Goal: Task Accomplishment & Management: Use online tool/utility

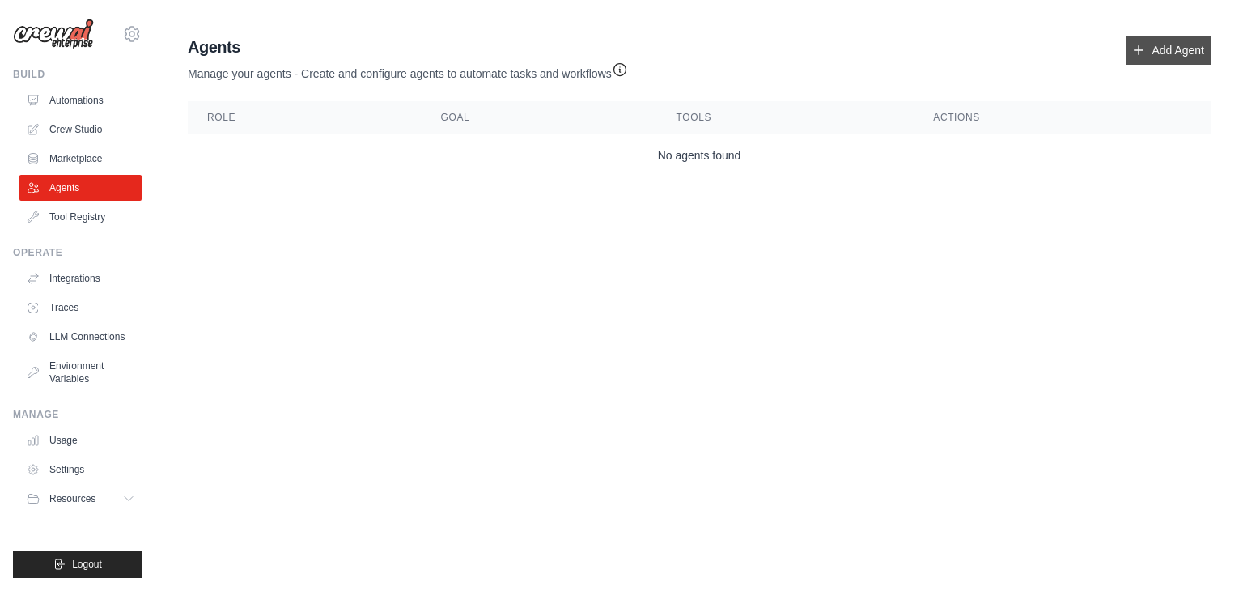
click at [1150, 46] on link "Add Agent" at bounding box center [1168, 50] width 85 height 29
click at [1139, 52] on icon at bounding box center [1139, 50] width 13 height 13
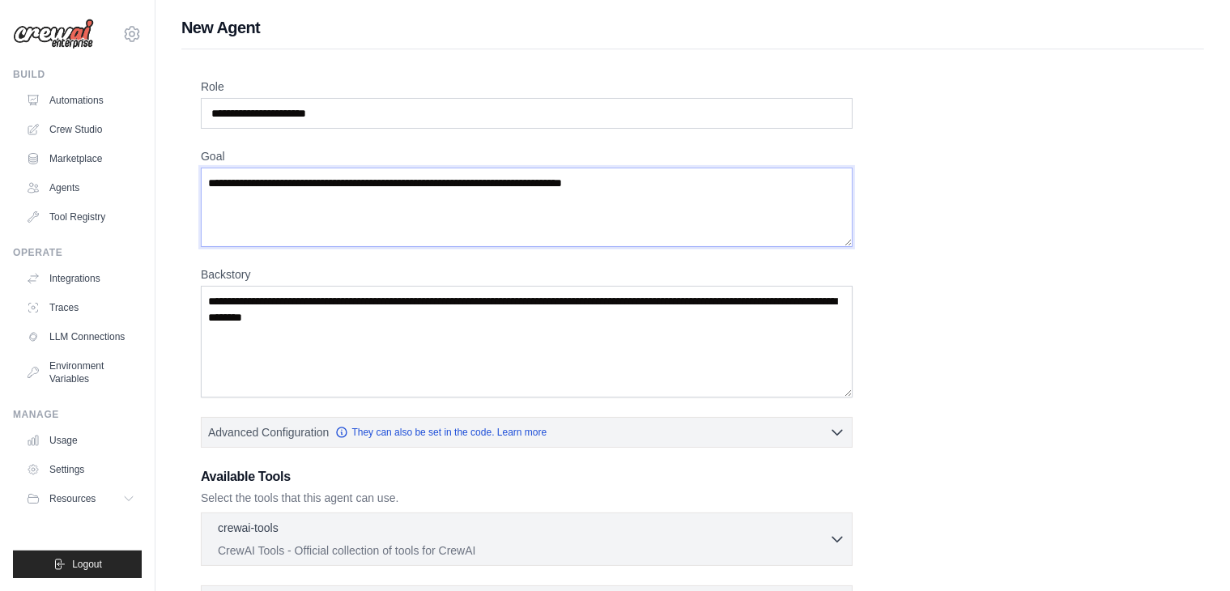
drag, startPoint x: 297, startPoint y: 213, endPoint x: 269, endPoint y: 138, distance: 79.7
click at [298, 213] on textarea "Goal" at bounding box center [527, 207] width 652 height 79
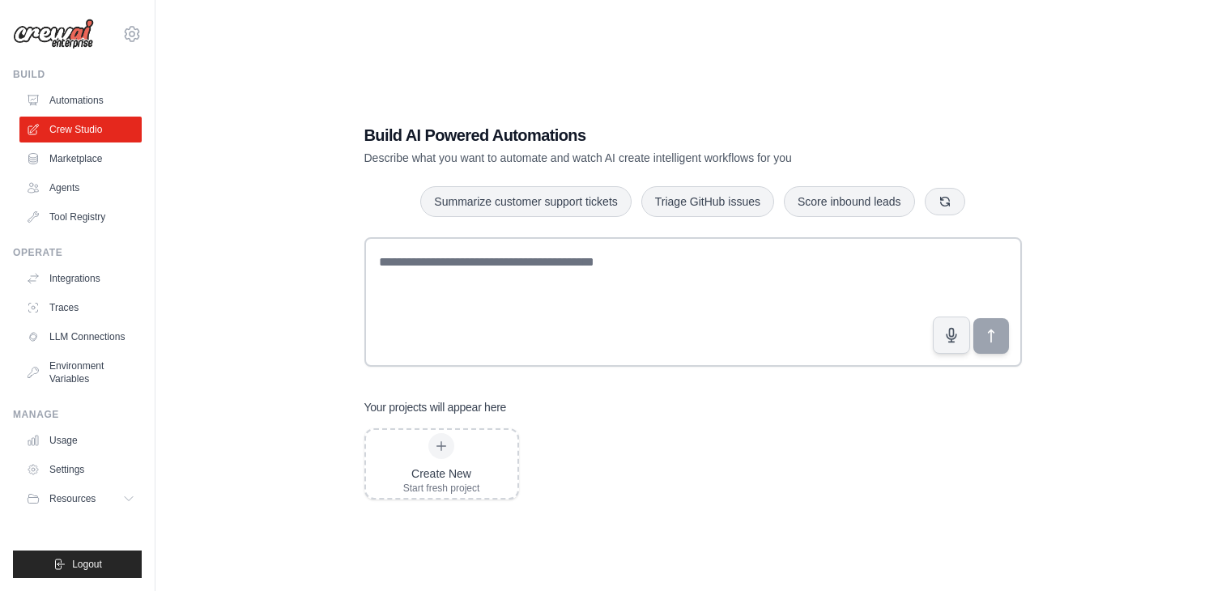
click at [522, 249] on textarea at bounding box center [692, 302] width 657 height 130
click at [508, 256] on textarea at bounding box center [692, 302] width 657 height 130
click at [508, 257] on textarea "To enrich screen reader interactions, please activate Accessibility in Grammarl…" at bounding box center [692, 302] width 657 height 130
click at [460, 270] on textarea "To enrich screen reader interactions, please activate Accessibility in Grammarl…" at bounding box center [692, 302] width 657 height 130
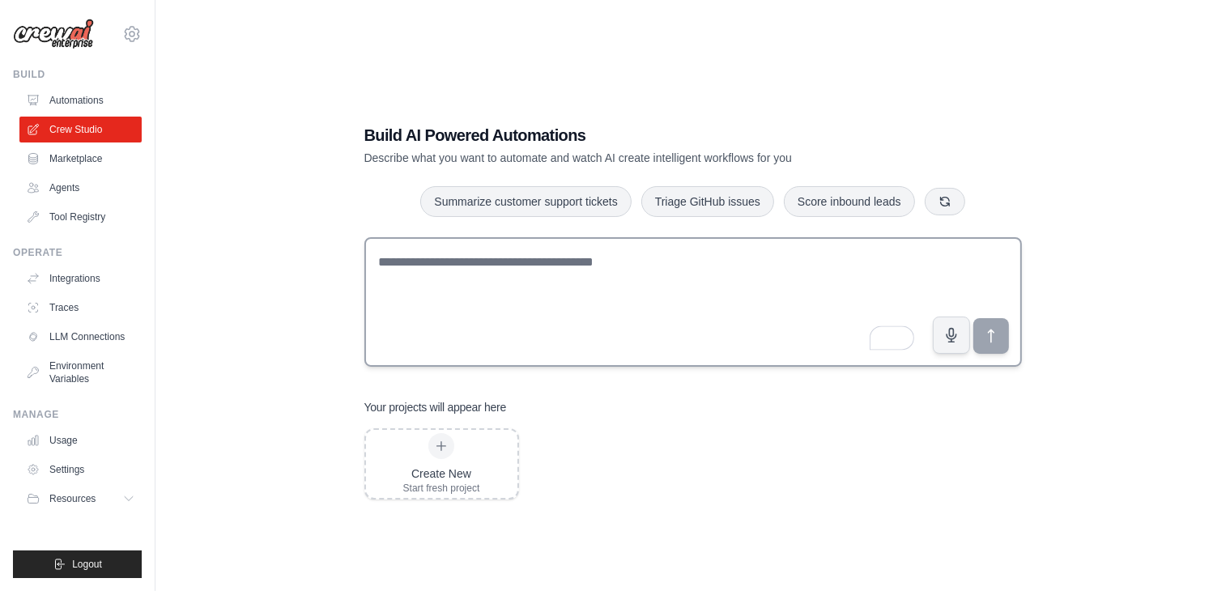
click at [534, 270] on textarea "To enrich screen reader interactions, please activate Accessibility in Grammarl…" at bounding box center [692, 302] width 657 height 130
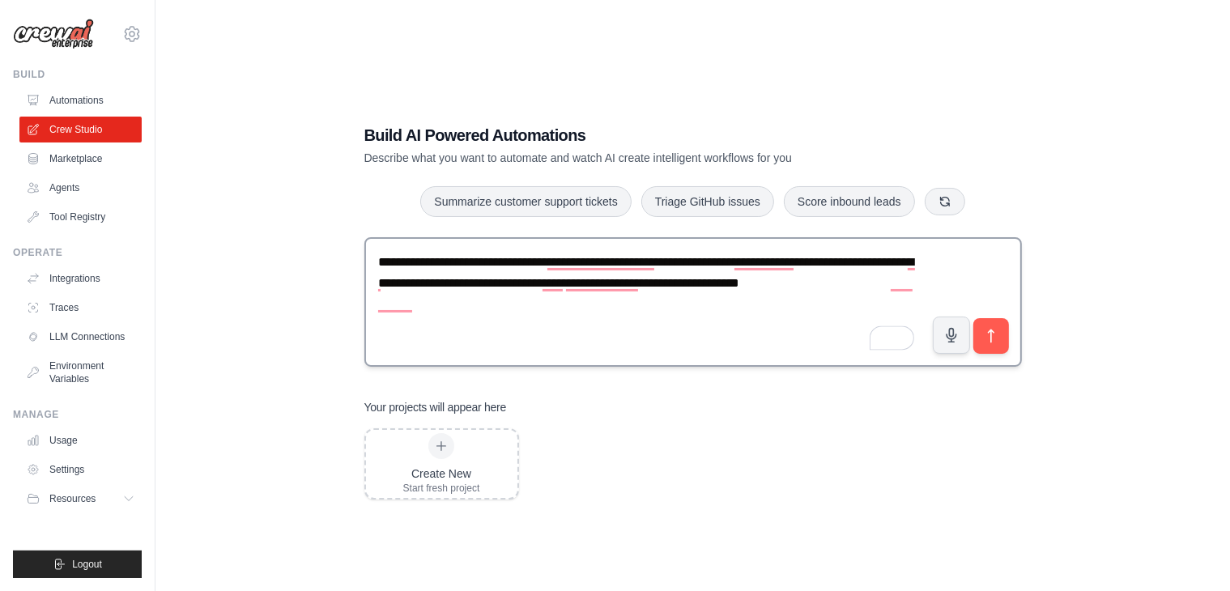
click at [832, 300] on textarea "**********" at bounding box center [692, 302] width 657 height 130
click at [823, 300] on textarea "**********" at bounding box center [692, 302] width 657 height 130
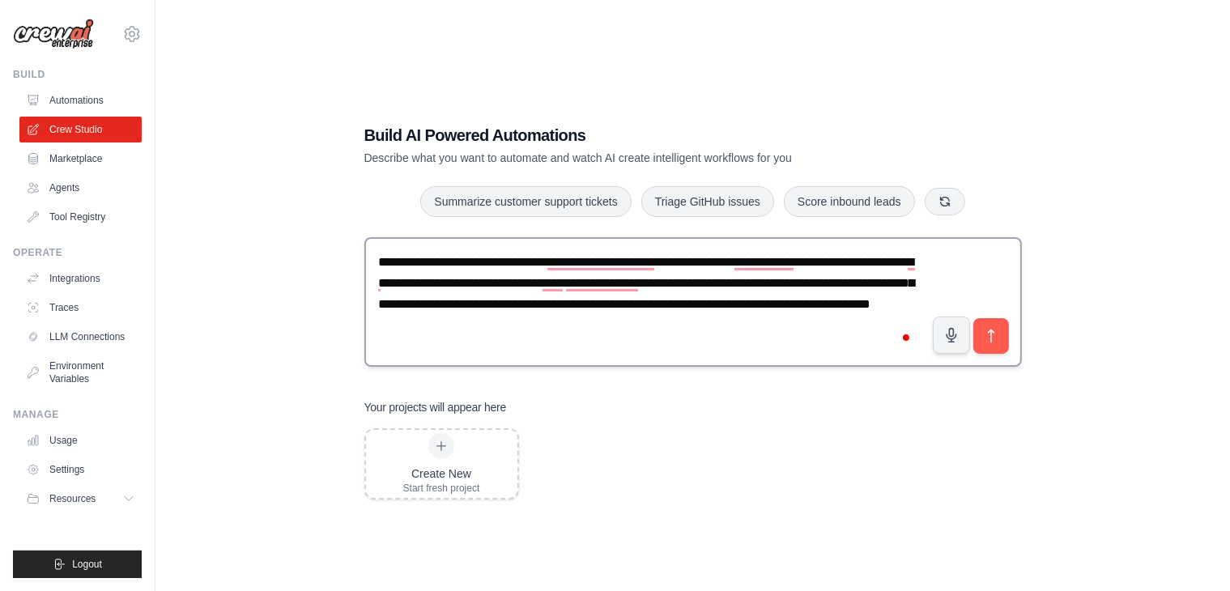
type textarea "**********"
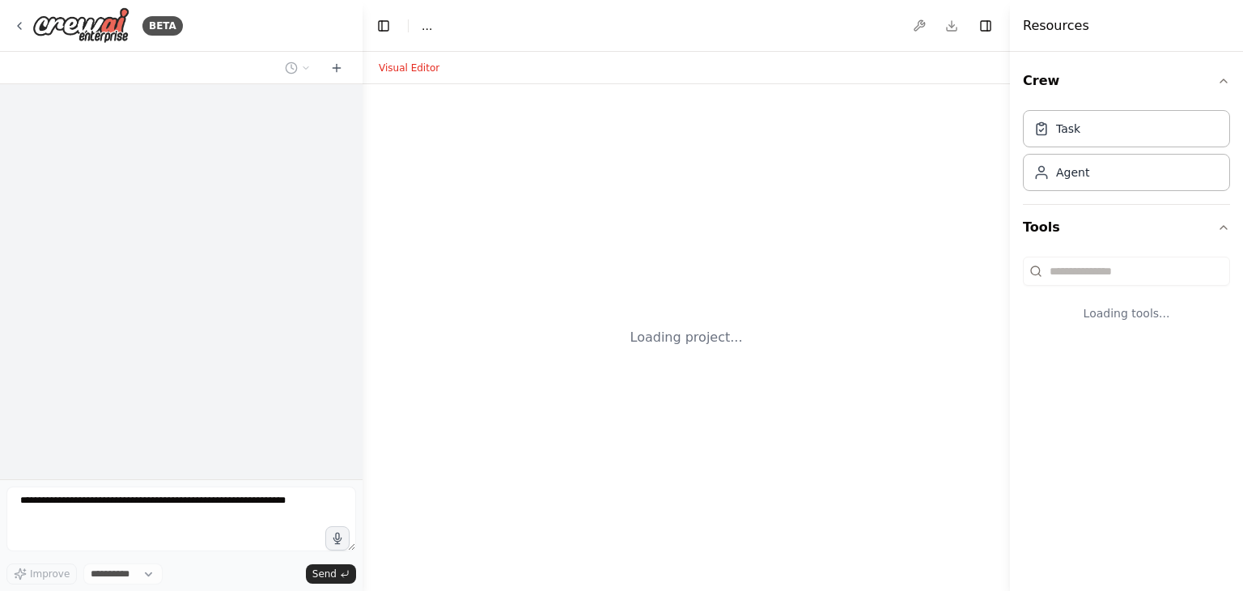
select select "****"
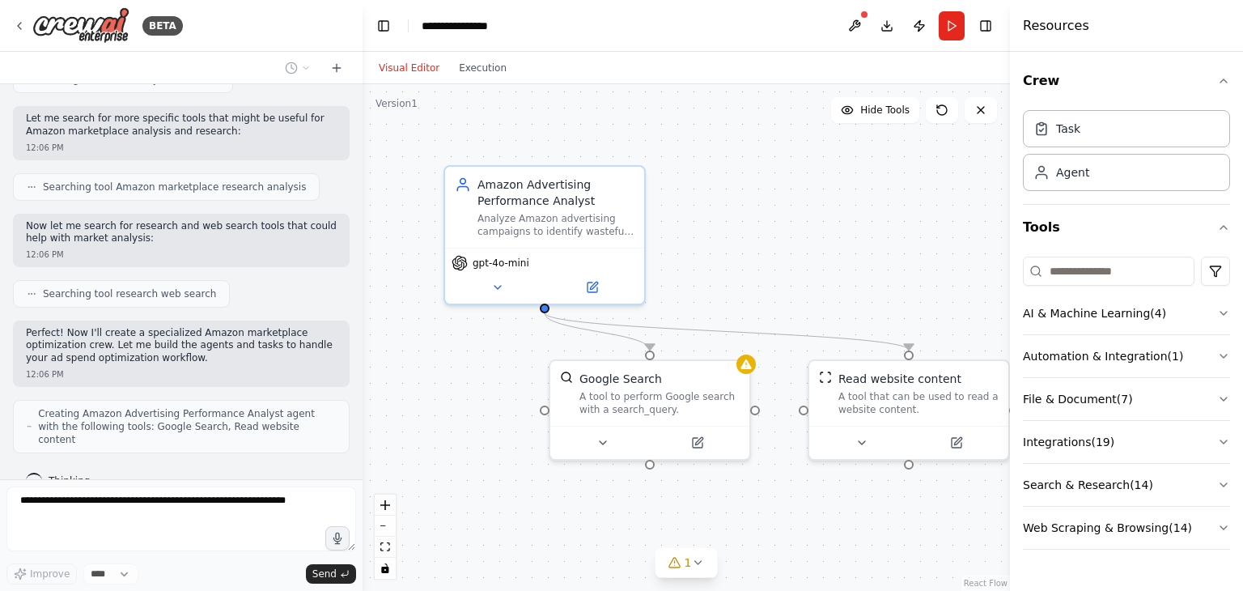
scroll to position [310, 0]
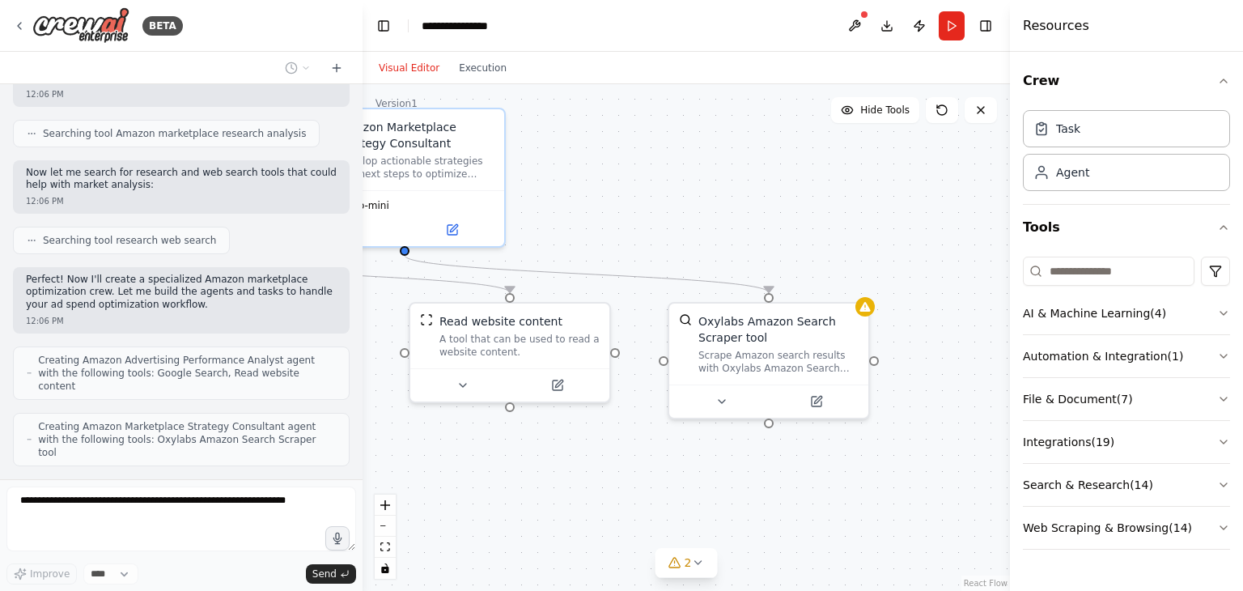
drag, startPoint x: 955, startPoint y: 262, endPoint x: 556, endPoint y: 205, distance: 403.2
click at [556, 205] on div ".deletable-edge-delete-btn { width: 20px; height: 20px; border: 0px solid #ffff…" at bounding box center [687, 337] width 648 height 507
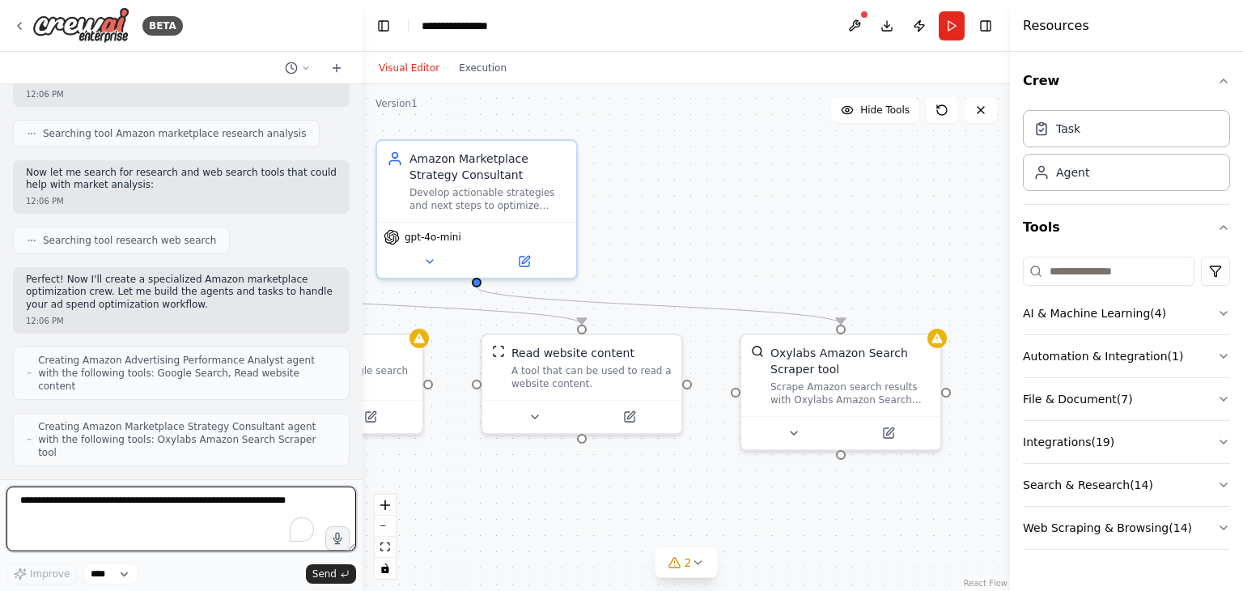
drag, startPoint x: 905, startPoint y: 249, endPoint x: 977, endPoint y: 281, distance: 78.7
click at [977, 281] on div ".deletable-edge-delete-btn { width: 20px; height: 20px; border: 0px solid #ffff…" at bounding box center [687, 337] width 648 height 507
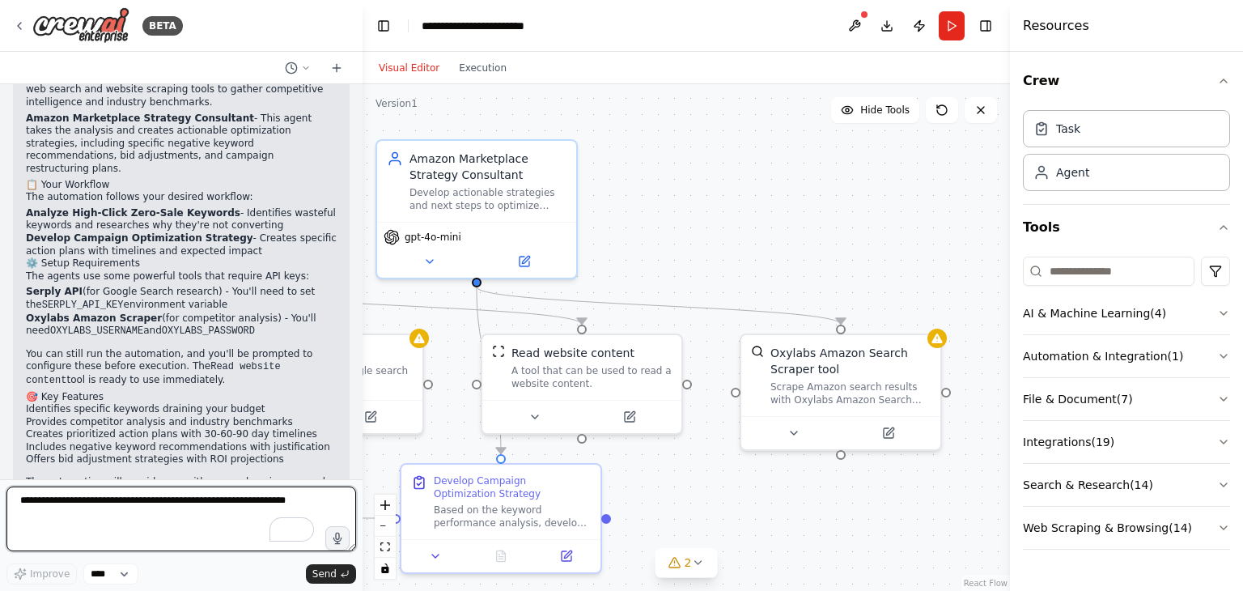
scroll to position [1140, 0]
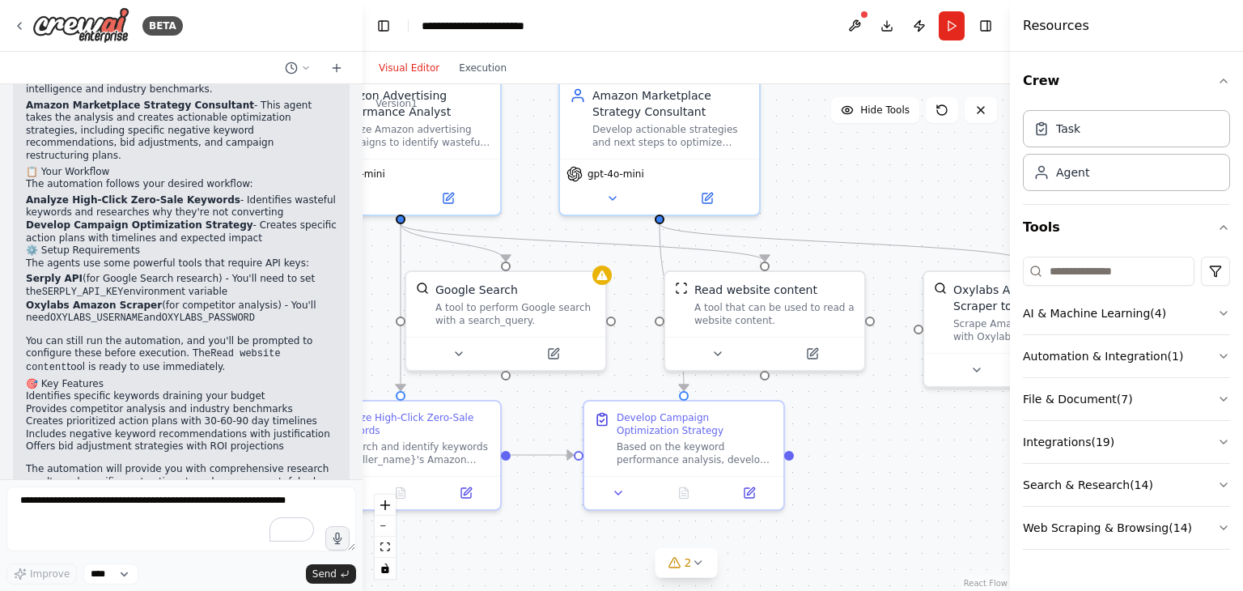
drag, startPoint x: 709, startPoint y: 218, endPoint x: 823, endPoint y: 242, distance: 115.9
click at [864, 159] on div ".deletable-edge-delete-btn { width: 20px; height: 20px; border: 0px solid #ffff…" at bounding box center [687, 337] width 648 height 507
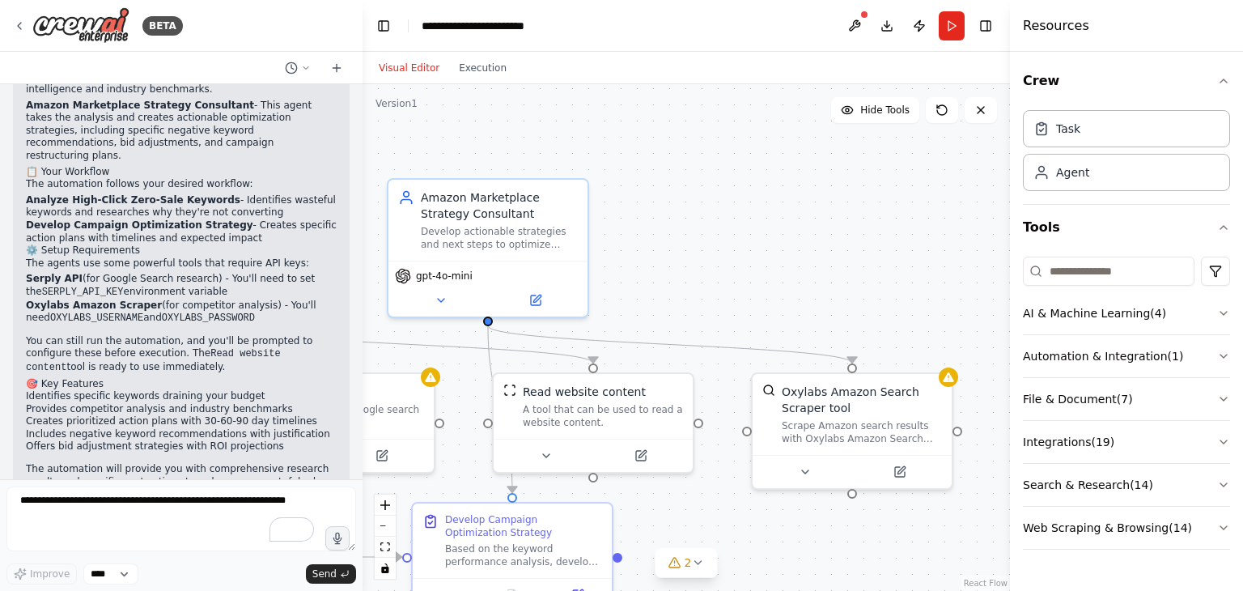
drag, startPoint x: 941, startPoint y: 167, endPoint x: 742, endPoint y: 281, distance: 229.5
click at [748, 279] on div ".deletable-edge-delete-btn { width: 20px; height: 20px; border: 0px solid #ffff…" at bounding box center [687, 337] width 648 height 507
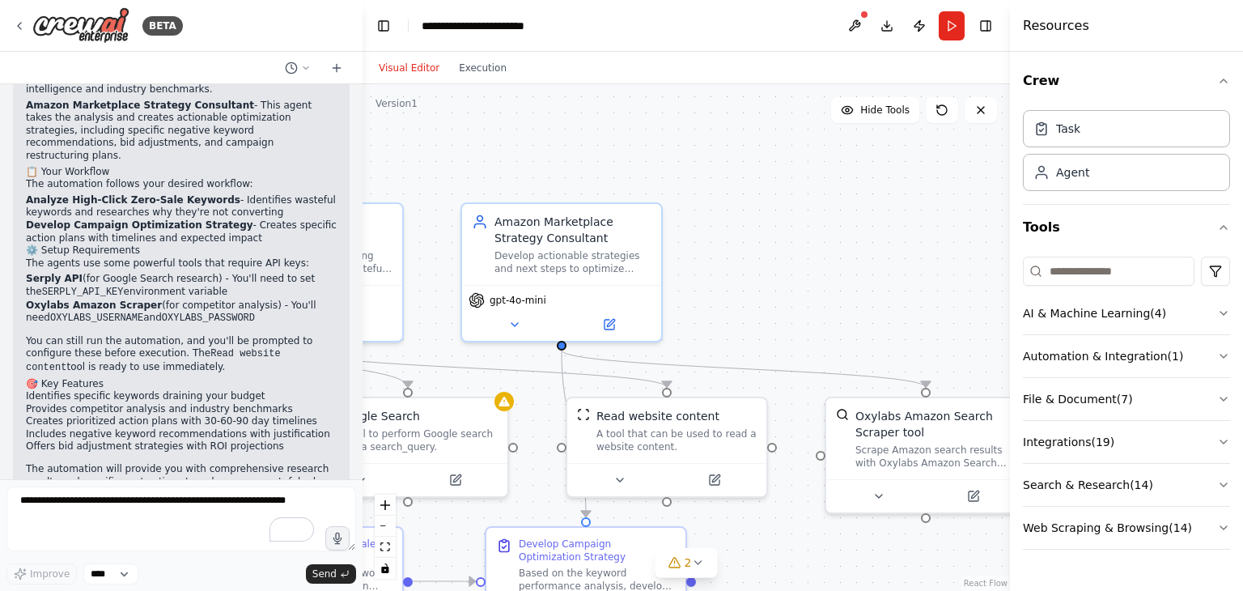
drag, startPoint x: 648, startPoint y: 231, endPoint x: 878, endPoint y: 263, distance: 232.2
click at [878, 263] on div ".deletable-edge-delete-btn { width: 20px; height: 20px; border: 0px solid #ffff…" at bounding box center [687, 337] width 648 height 507
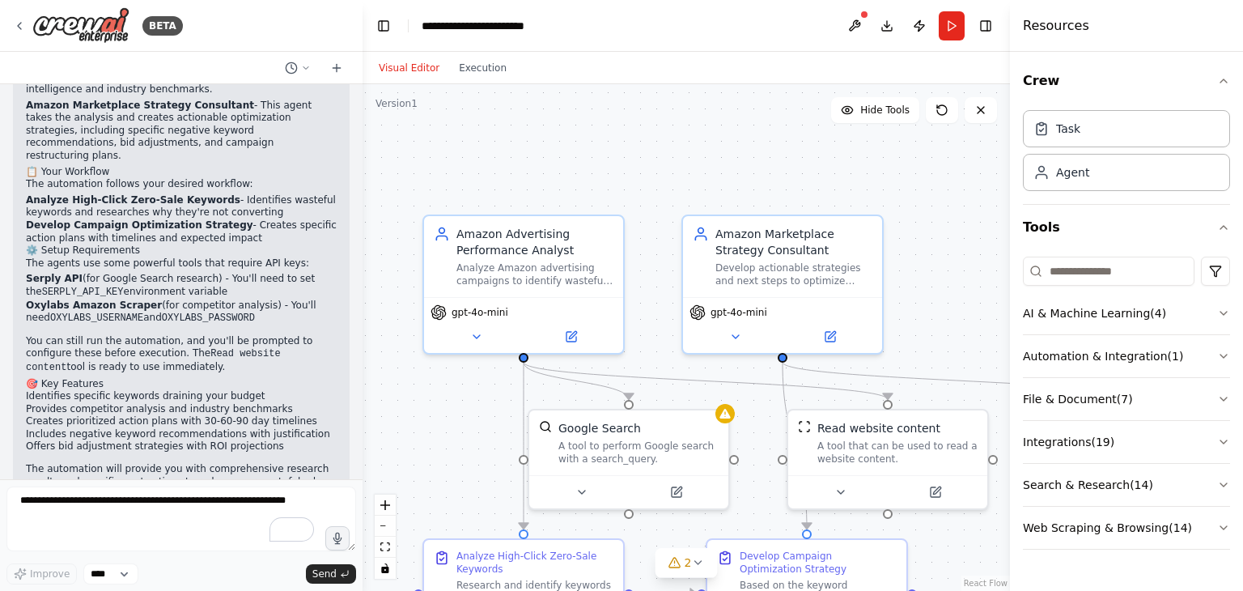
drag, startPoint x: 396, startPoint y: 167, endPoint x: 538, endPoint y: 133, distance: 145.7
click at [538, 133] on div ".deletable-edge-delete-btn { width: 20px; height: 20px; border: 0px solid #ffff…" at bounding box center [687, 337] width 648 height 507
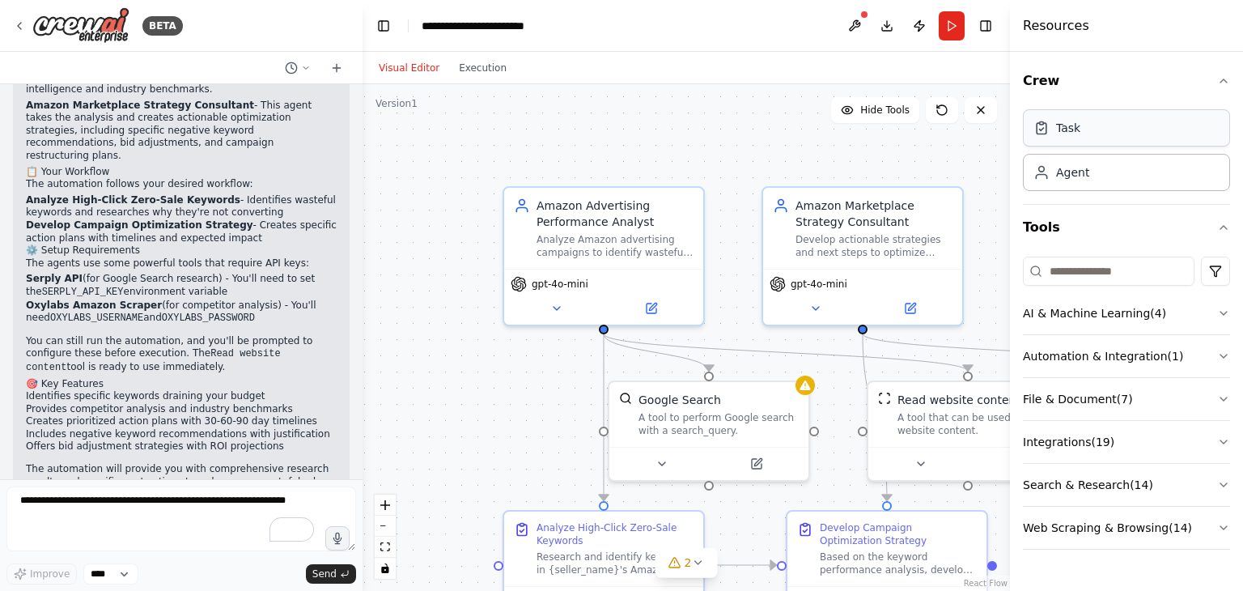
click at [1072, 134] on div "Task" at bounding box center [1068, 128] width 24 height 16
click at [1136, 491] on button "Search & Research ( 14 )" at bounding box center [1126, 485] width 207 height 42
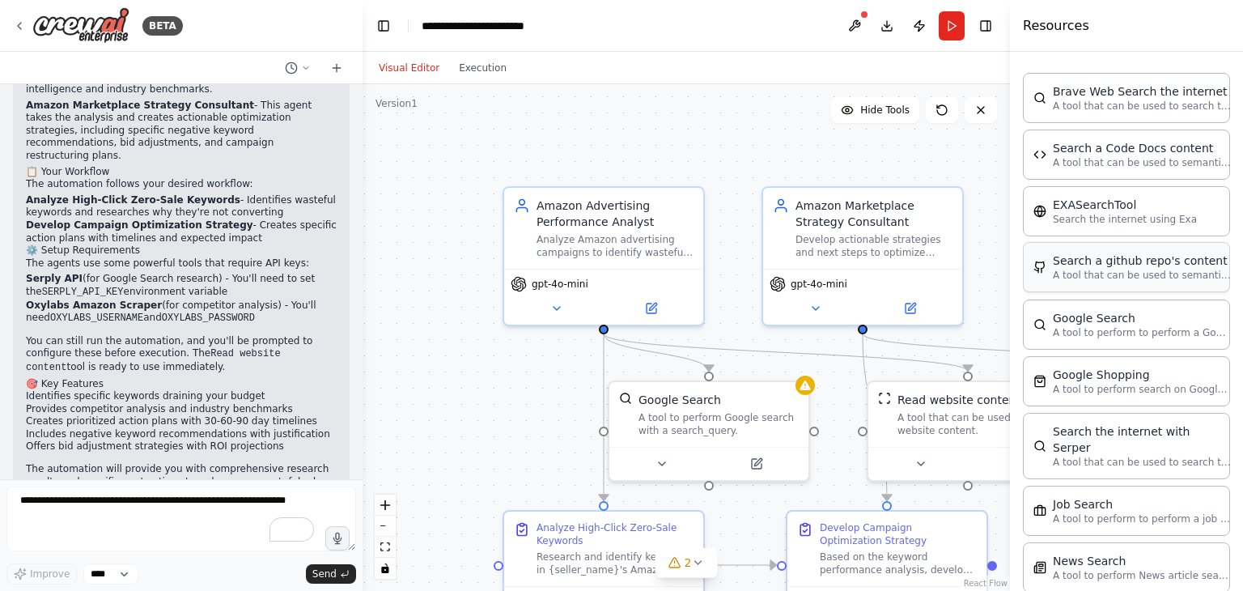
scroll to position [486, 0]
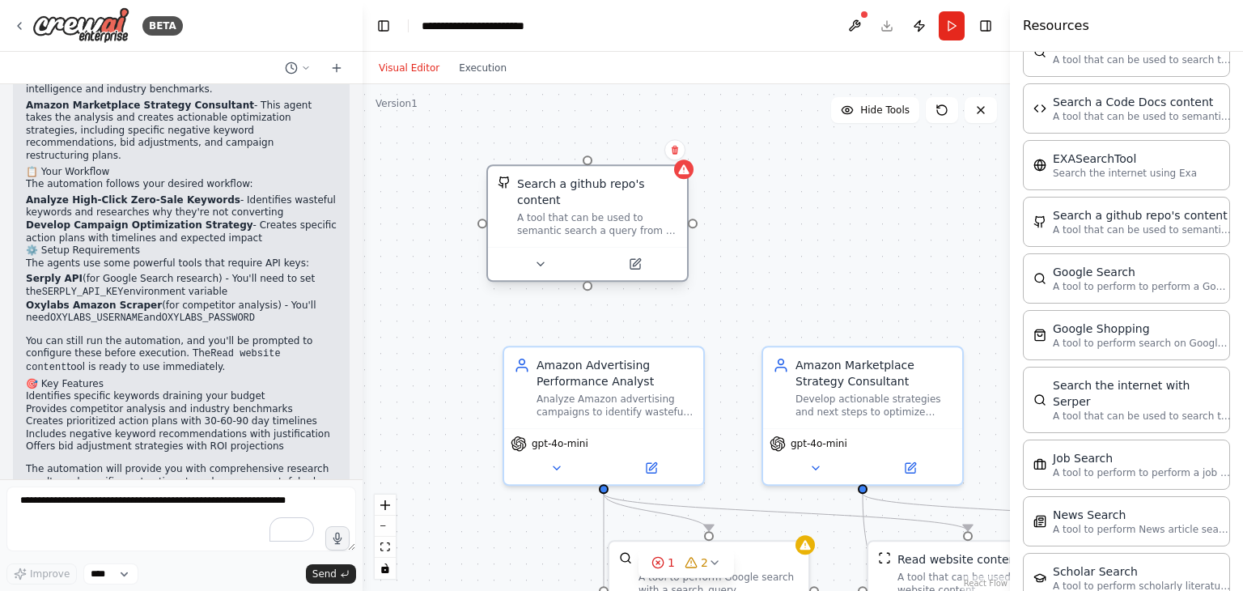
drag, startPoint x: 725, startPoint y: 163, endPoint x: 589, endPoint y: 208, distance: 143.4
click at [589, 211] on div "A tool that can be used to semantic search a query from a github repo's content…" at bounding box center [597, 224] width 160 height 26
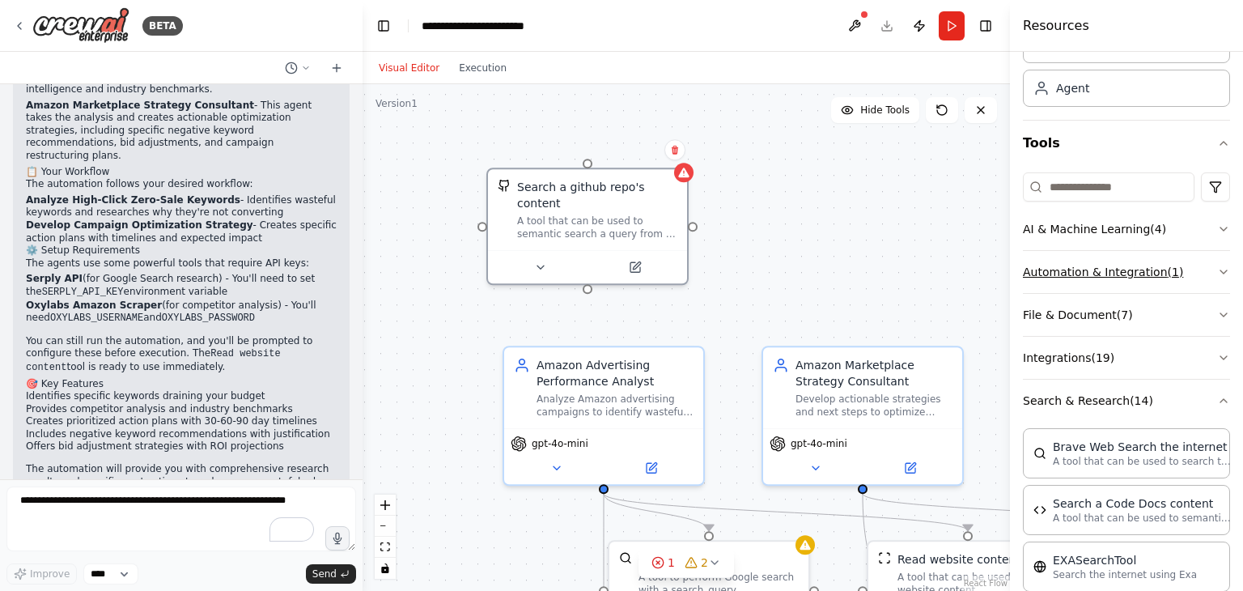
scroll to position [0, 0]
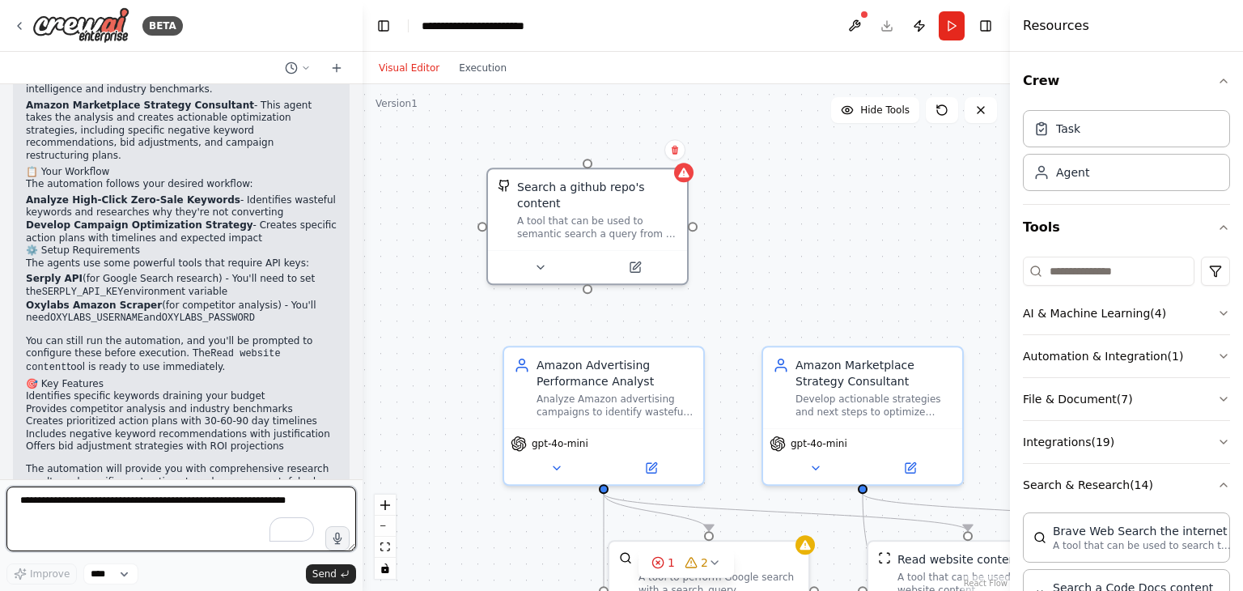
click at [194, 506] on textarea "To enrich screen reader interactions, please activate Accessibility in Grammarl…" at bounding box center [181, 519] width 350 height 65
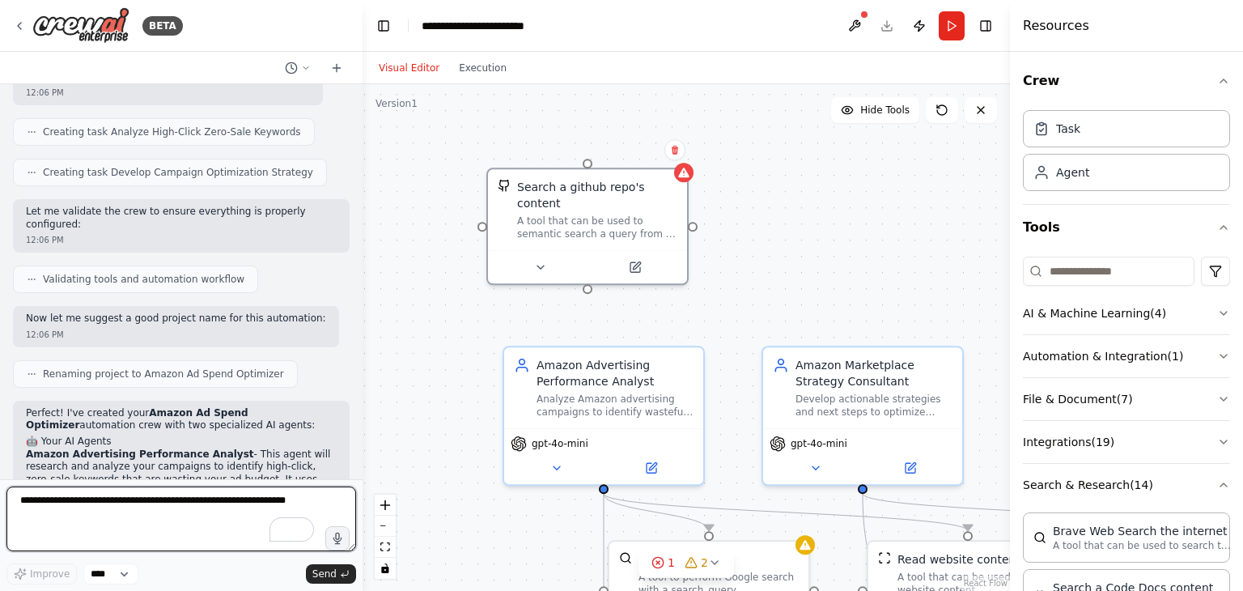
scroll to position [573, 0]
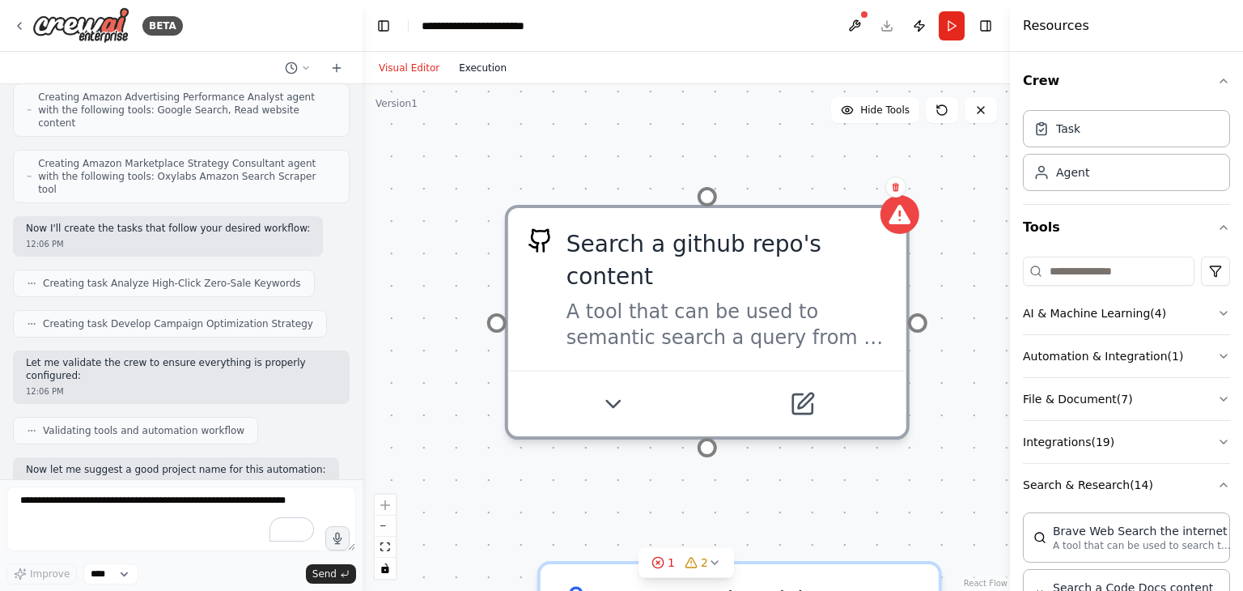
click at [467, 75] on button "Execution" at bounding box center [482, 67] width 67 height 19
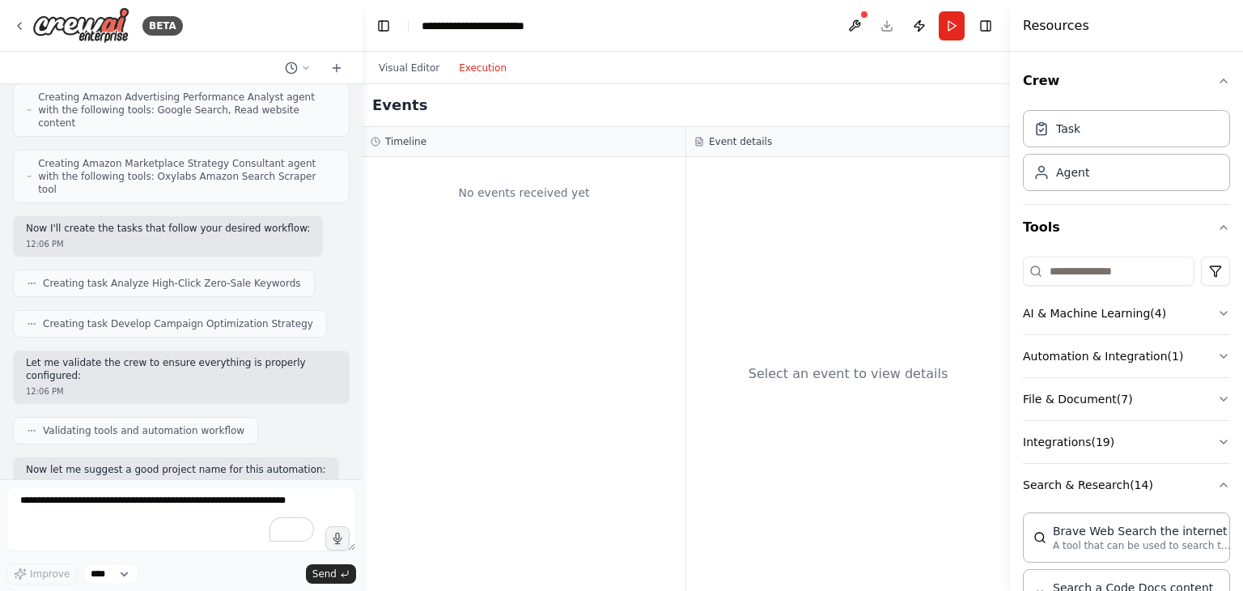
click at [486, 189] on div "No events received yet" at bounding box center [524, 192] width 307 height 55
click at [424, 68] on button "Visual Editor" at bounding box center [409, 67] width 80 height 19
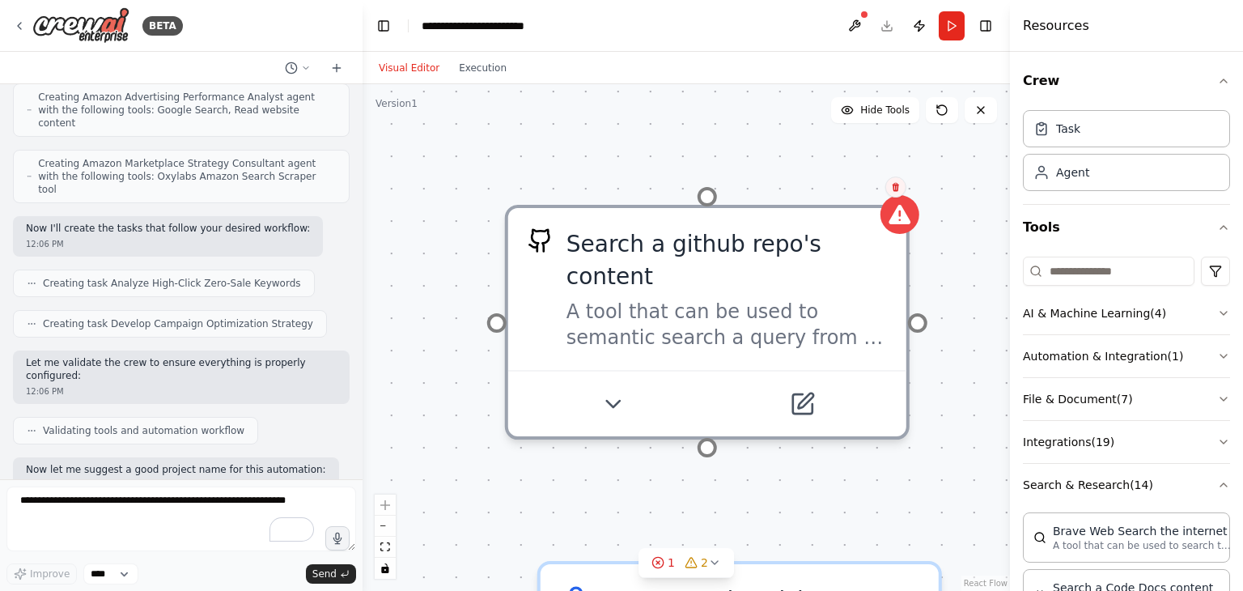
click at [894, 185] on icon at bounding box center [896, 187] width 6 height 9
click at [899, 190] on icon at bounding box center [896, 186] width 10 height 10
click at [857, 193] on button "Confirm" at bounding box center [849, 185] width 57 height 19
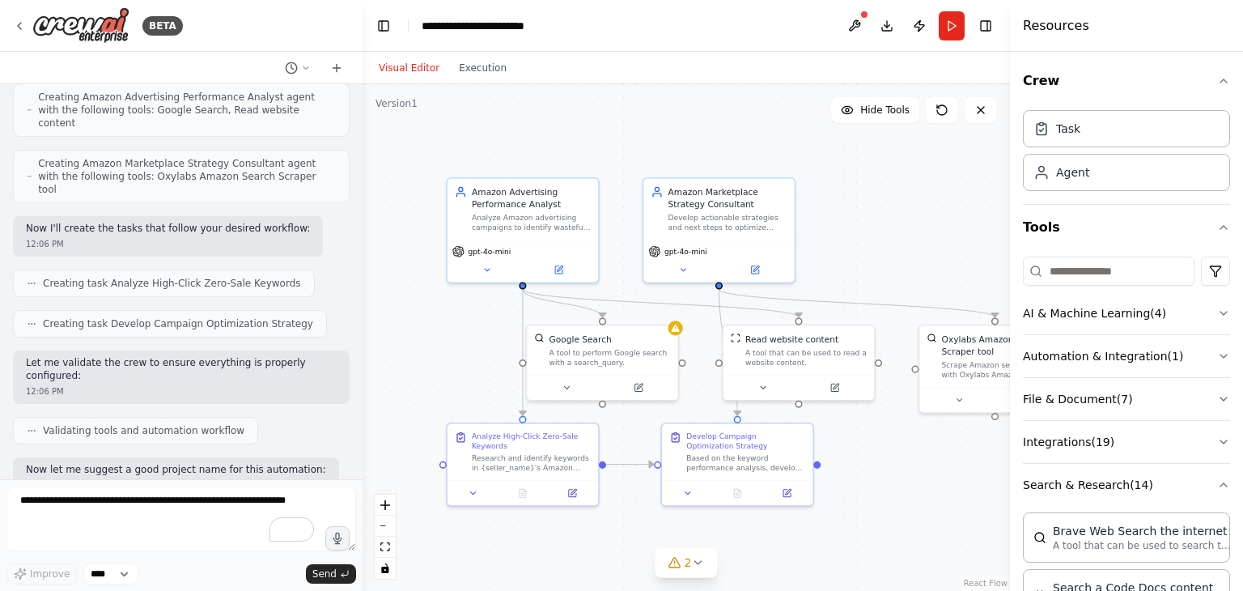
drag, startPoint x: 881, startPoint y: 330, endPoint x: 800, endPoint y: 198, distance: 154.8
click at [800, 198] on div ".deletable-edge-delete-btn { width: 20px; height: 20px; border: 0px solid #ffff…" at bounding box center [687, 337] width 648 height 507
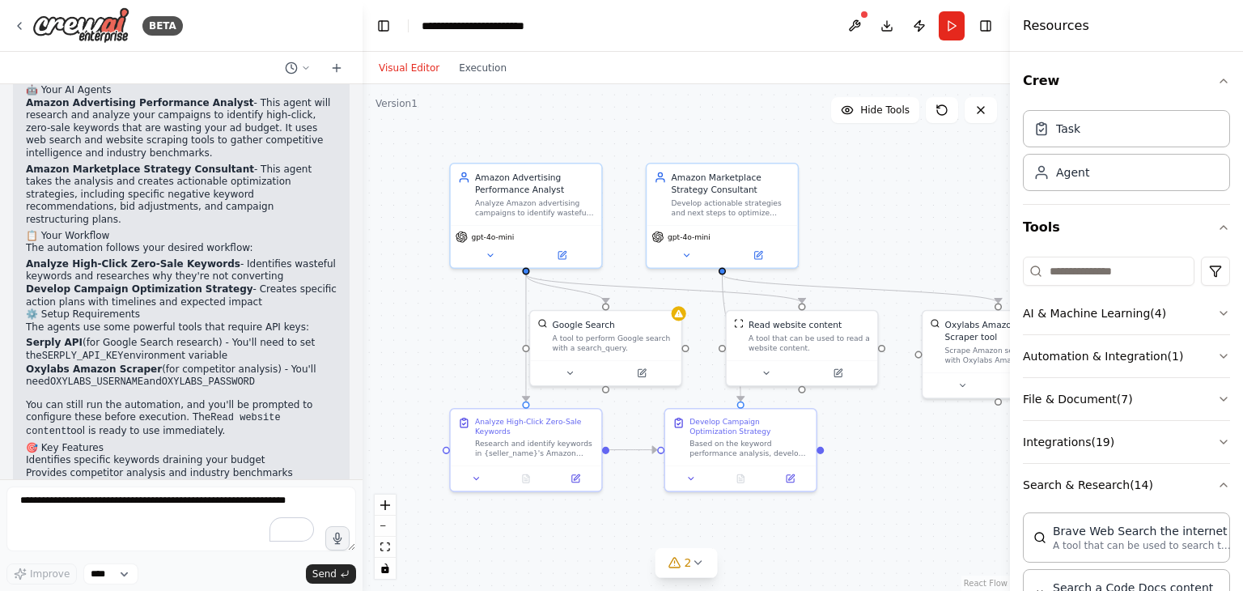
scroll to position [1140, 0]
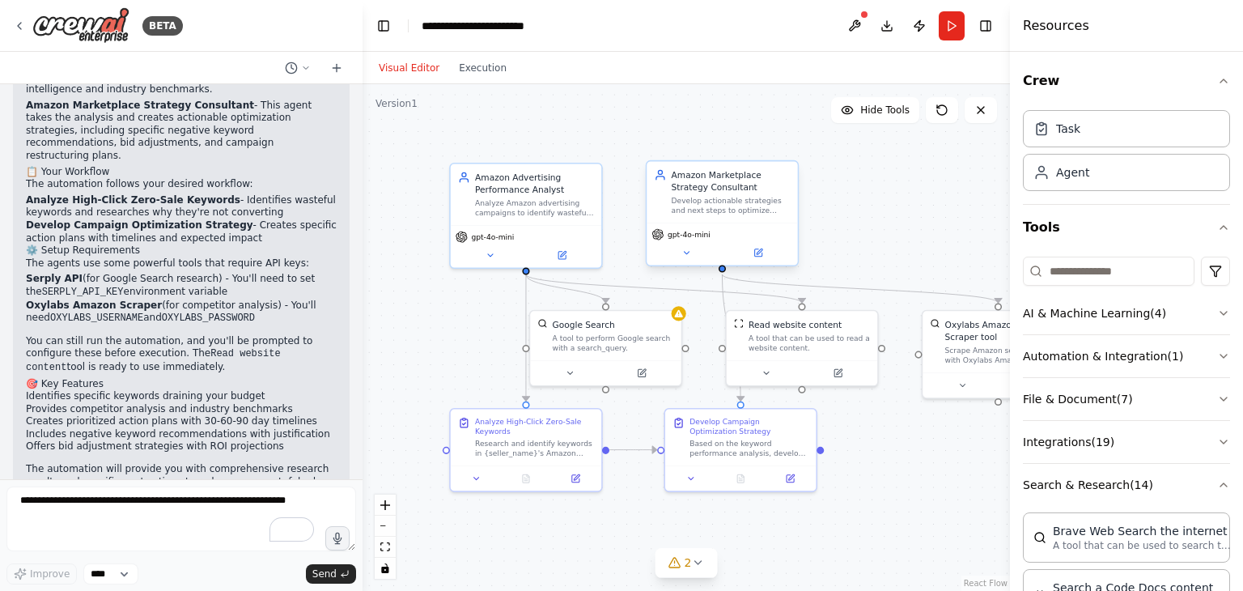
click at [779, 193] on div "Amazon Marketplace Strategy Consultant Develop actionable strategies and next s…" at bounding box center [731, 191] width 119 height 47
click at [748, 257] on button at bounding box center [759, 252] width 70 height 15
click at [769, 251] on button at bounding box center [759, 252] width 70 height 15
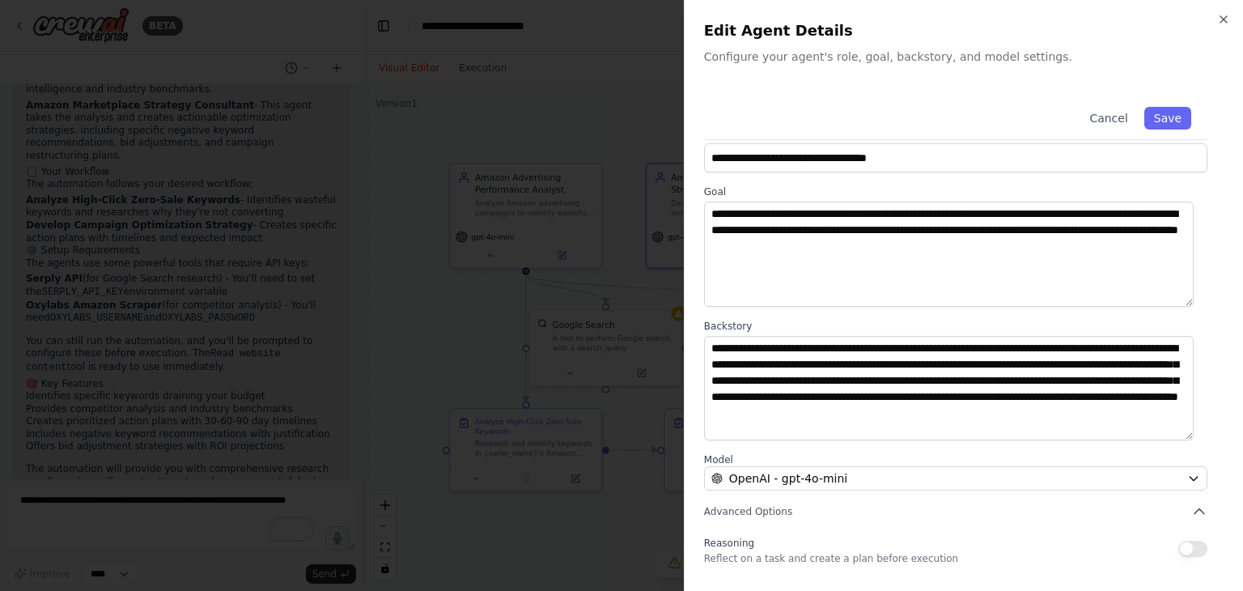
scroll to position [0, 0]
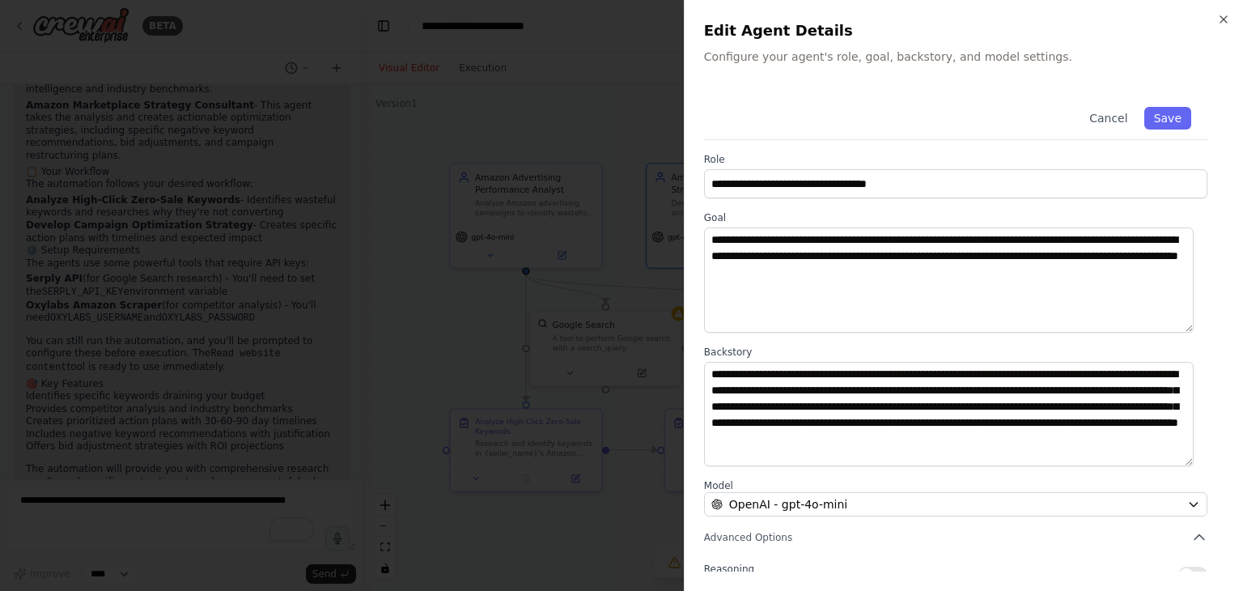
click at [638, 159] on div at bounding box center [621, 295] width 1243 height 591
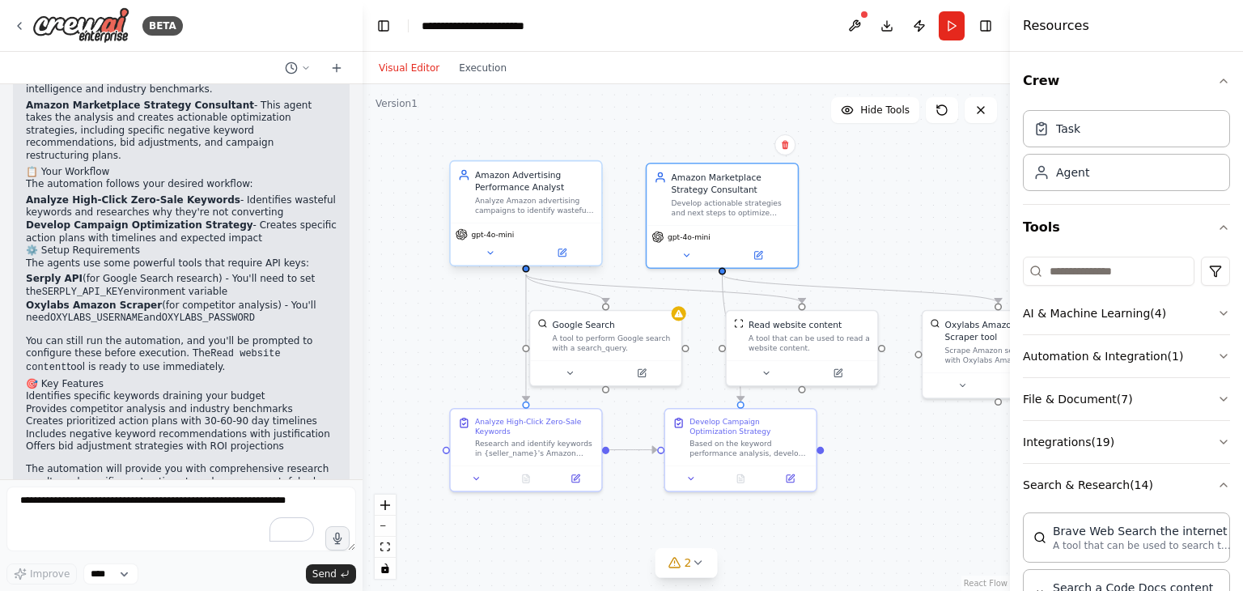
click at [556, 215] on div "Analyze Amazon advertising campaigns to identify wasteful ad spend by researchi…" at bounding box center [534, 205] width 119 height 19
click at [725, 221] on div "Amazon Marketplace Strategy Consultant Develop actionable strategies and next s…" at bounding box center [722, 192] width 151 height 62
click at [838, 372] on icon at bounding box center [839, 370] width 6 height 6
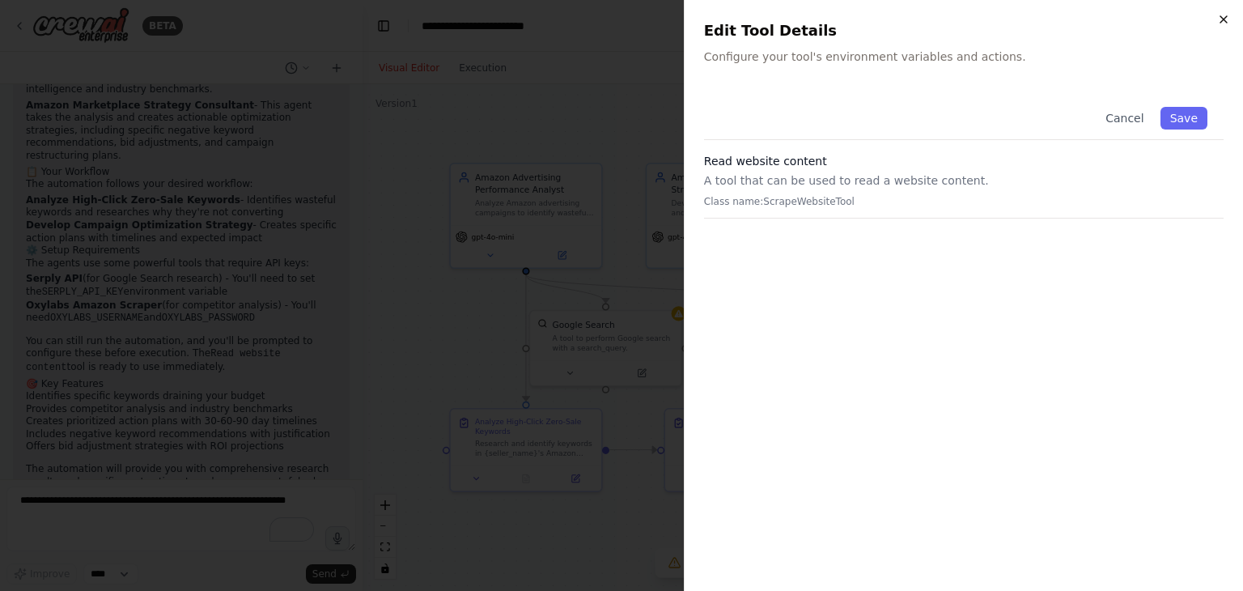
click at [1223, 23] on icon "button" at bounding box center [1224, 19] width 13 height 13
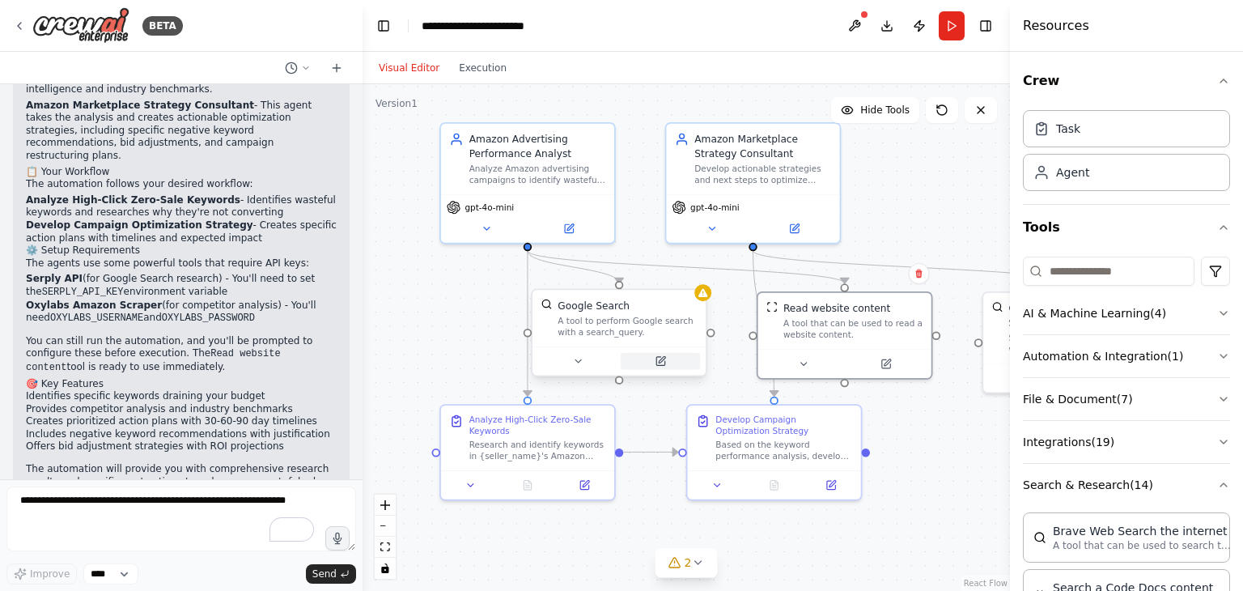
click at [659, 359] on icon at bounding box center [661, 361] width 8 height 8
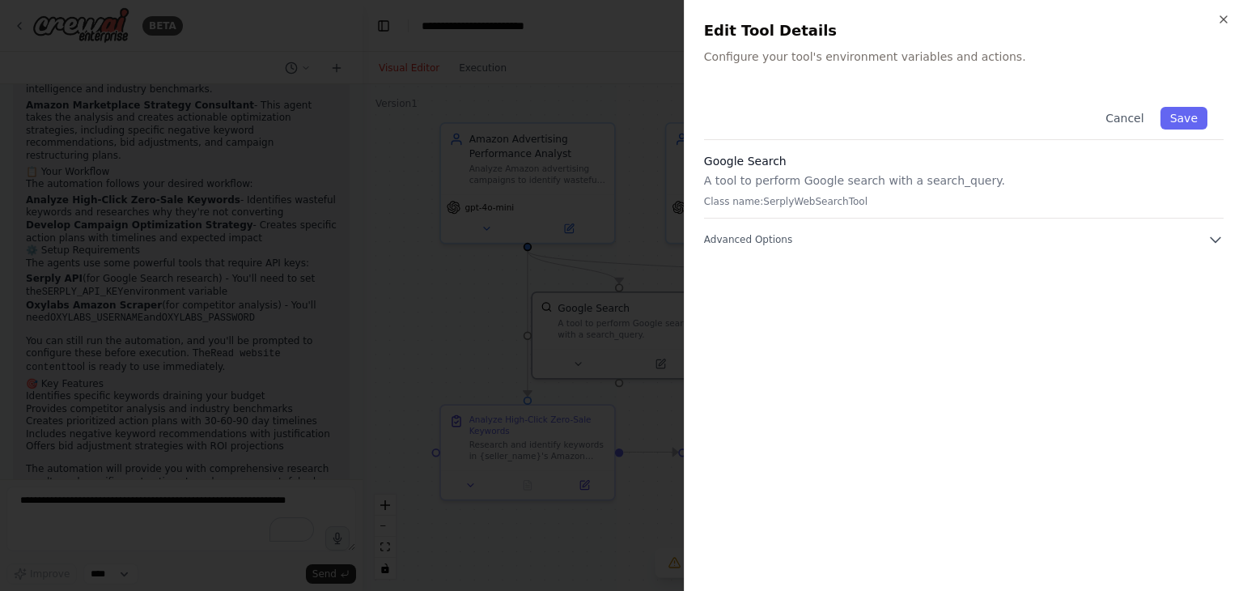
click at [632, 261] on div at bounding box center [621, 295] width 1243 height 591
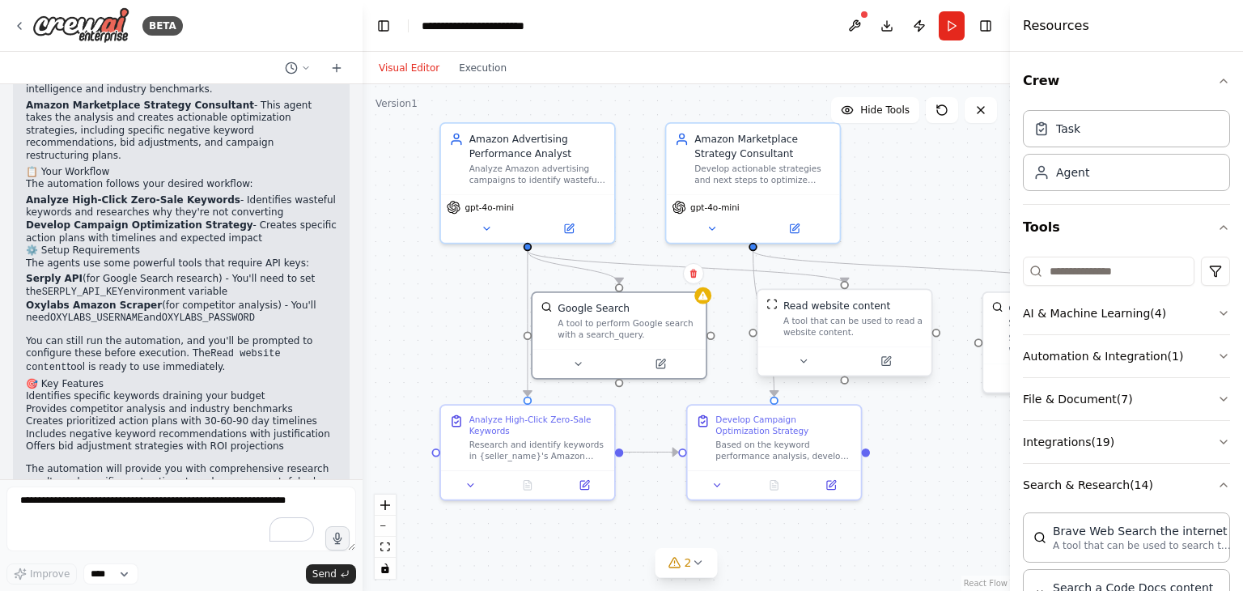
click at [887, 373] on div at bounding box center [845, 360] width 173 height 29
click at [885, 367] on button at bounding box center [885, 361] width 79 height 17
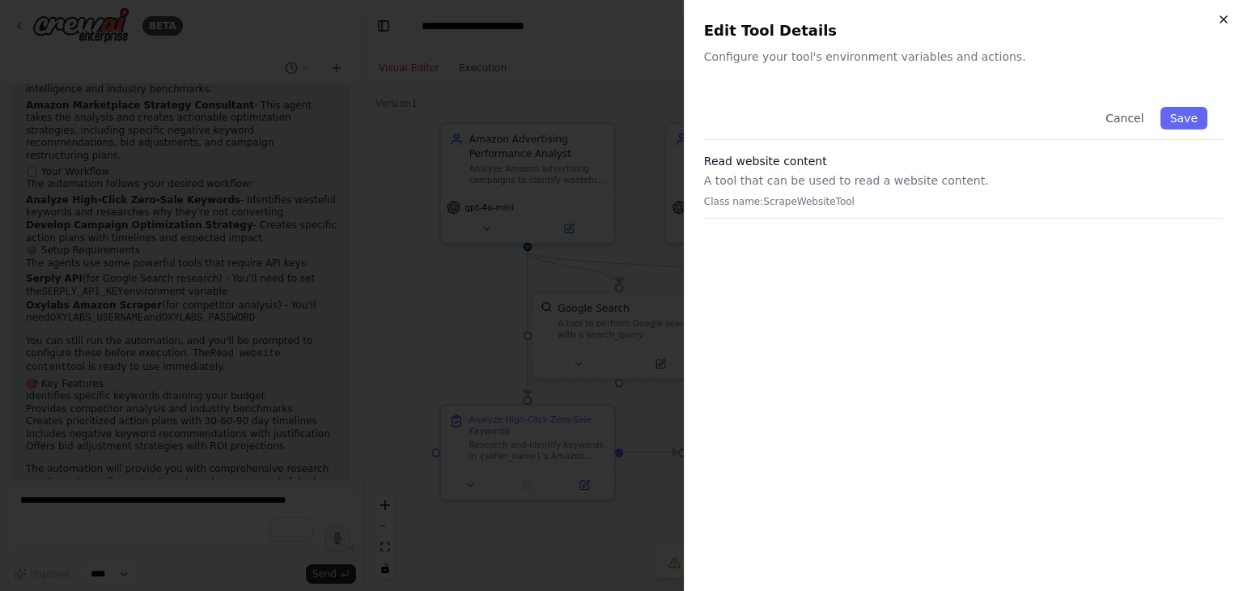
click at [1226, 23] on icon "button" at bounding box center [1224, 19] width 13 height 13
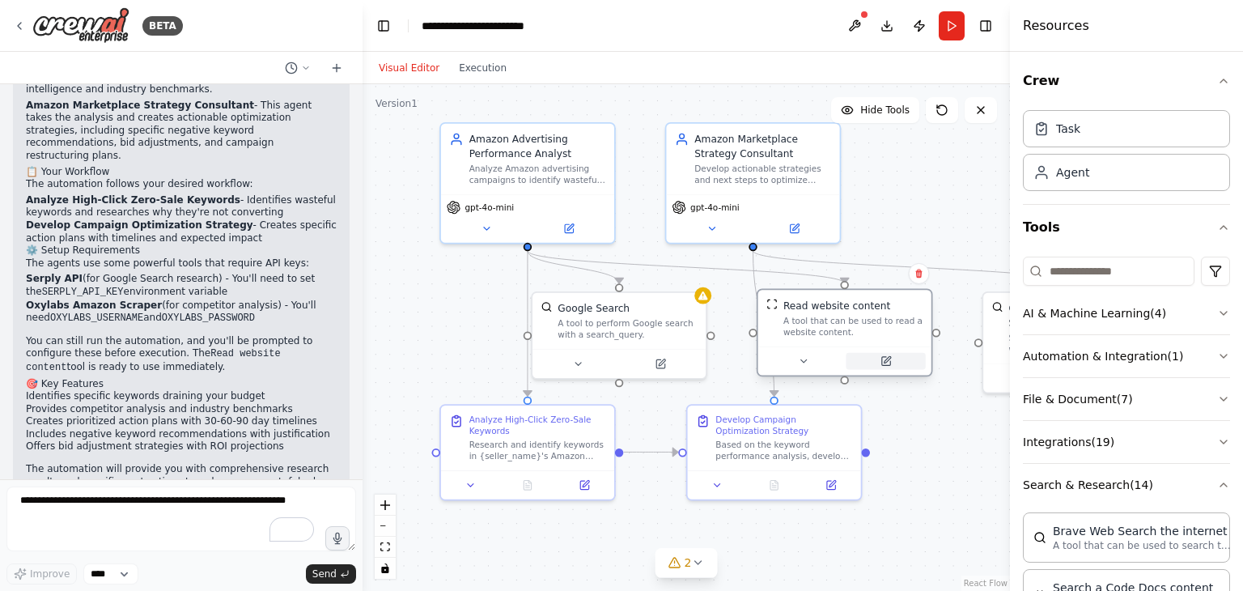
click at [879, 359] on button at bounding box center [885, 361] width 79 height 17
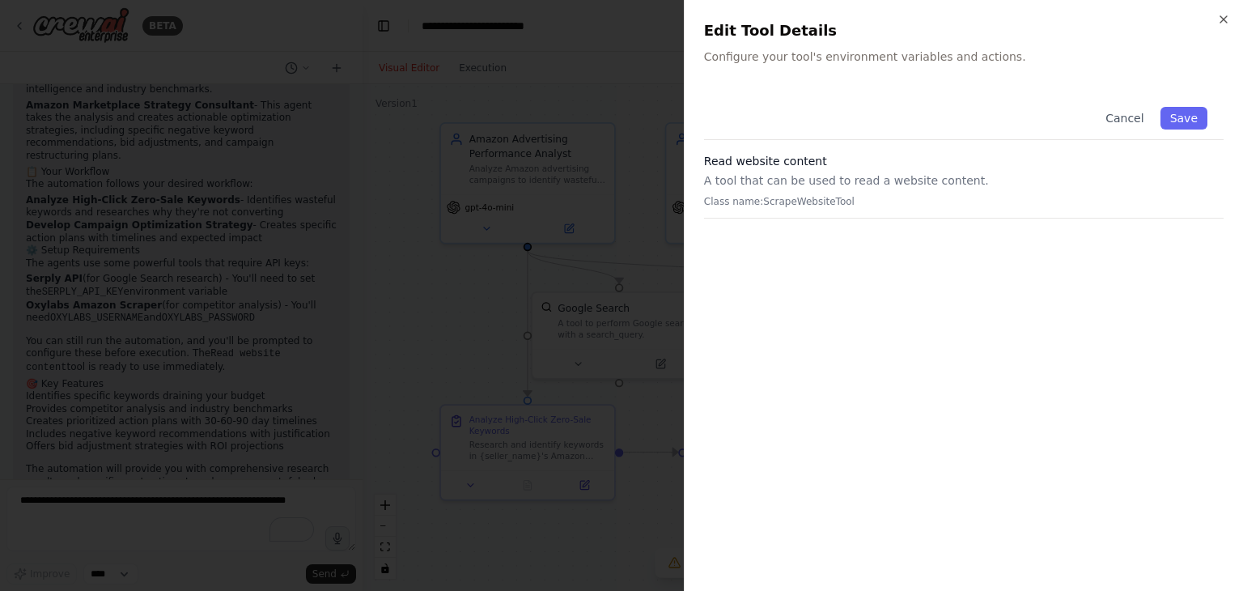
click at [638, 242] on div at bounding box center [621, 295] width 1243 height 591
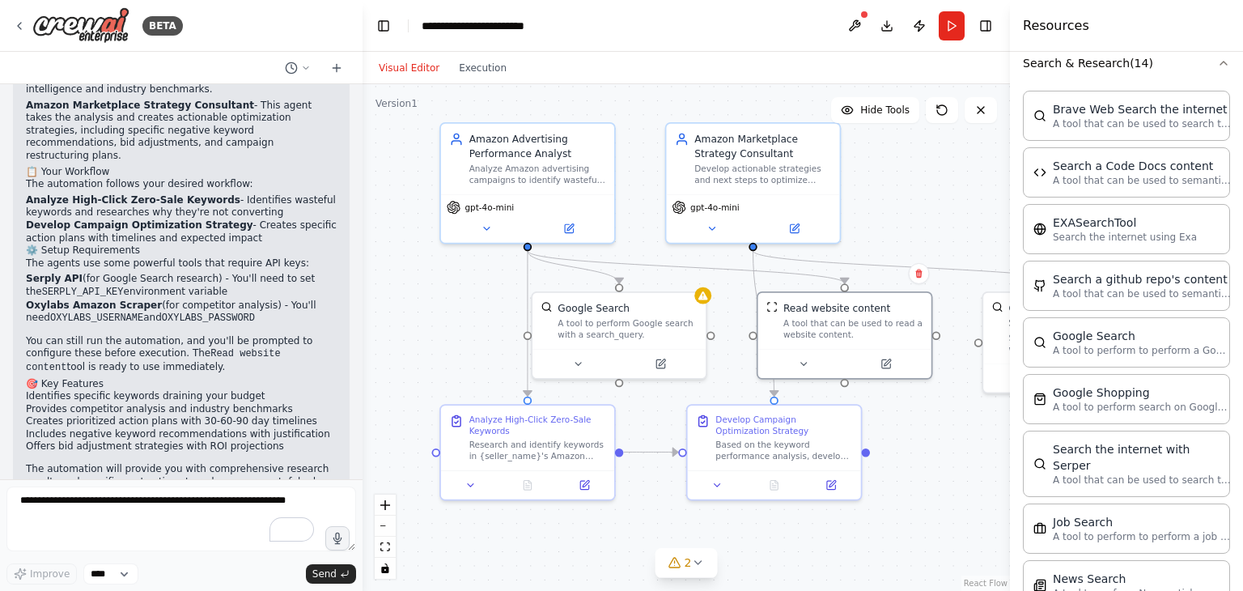
scroll to position [155, 0]
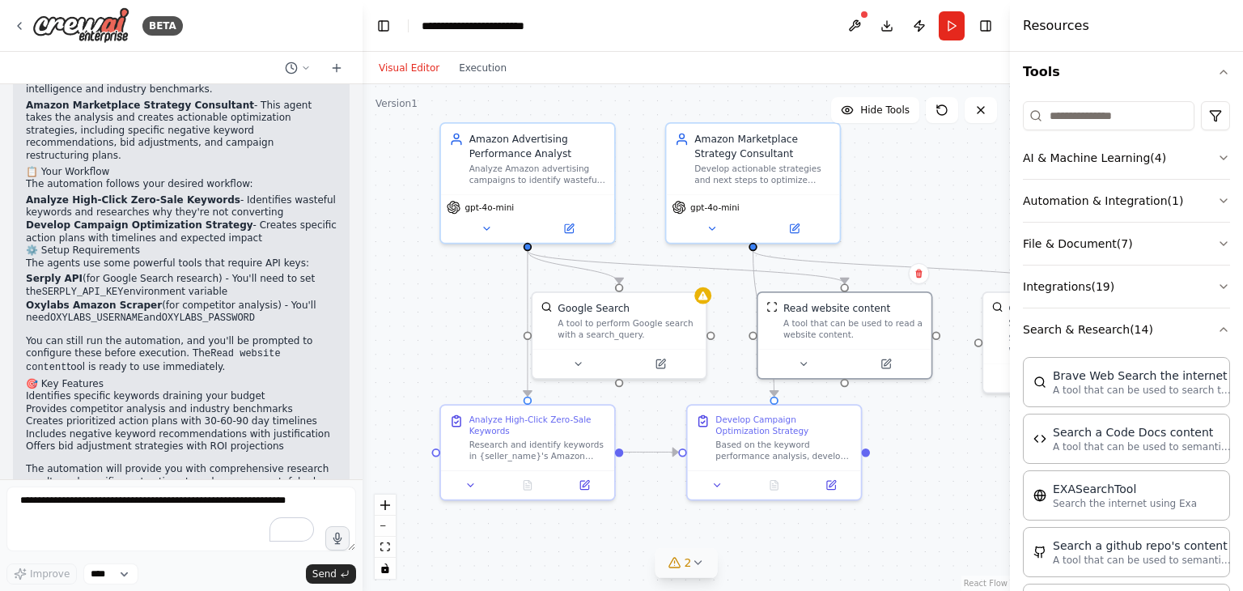
click at [696, 563] on icon at bounding box center [698, 562] width 6 height 3
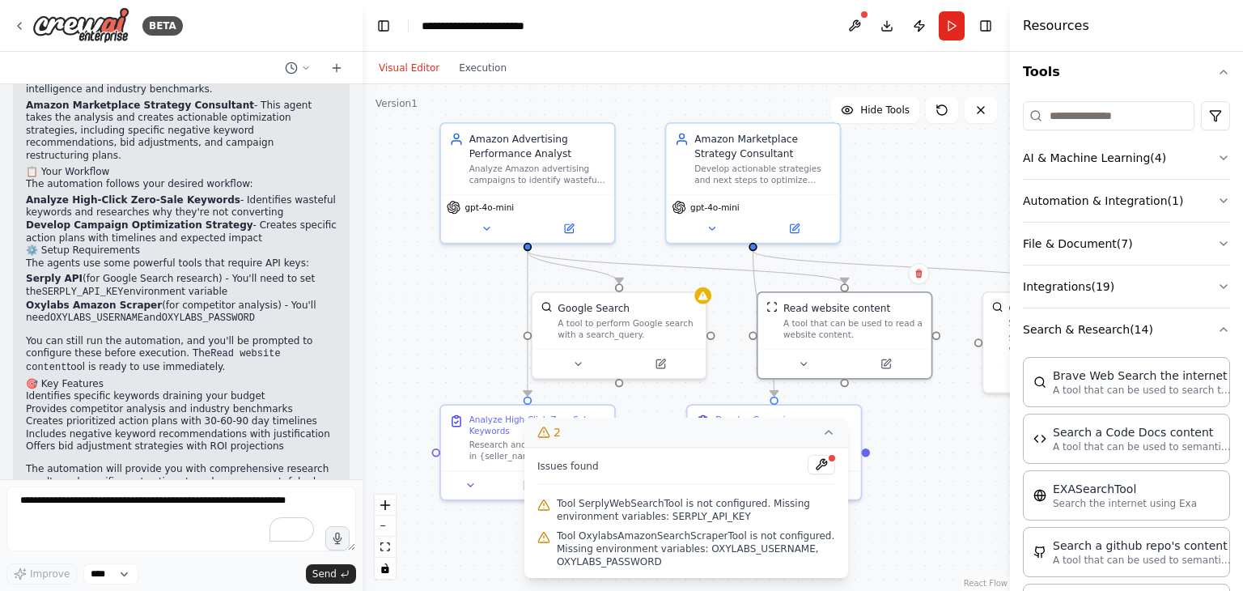
click at [908, 525] on div ".deletable-edge-delete-btn { width: 20px; height: 20px; border: 0px solid #ffff…" at bounding box center [687, 337] width 648 height 507
click at [834, 436] on icon at bounding box center [829, 432] width 13 height 13
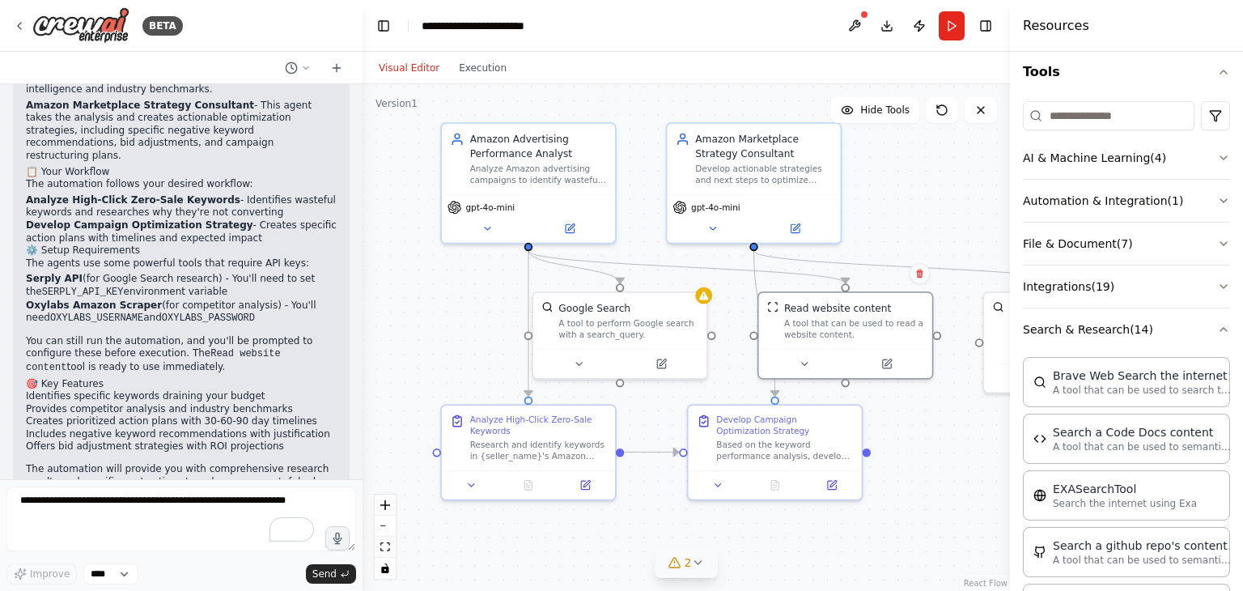
click at [461, 82] on div "Visual Editor Execution" at bounding box center [442, 68] width 147 height 32
drag, startPoint x: 499, startPoint y: 66, endPoint x: 509, endPoint y: 52, distance: 18.0
click at [491, 66] on button "Execution" at bounding box center [482, 67] width 67 height 19
click at [408, 70] on button "Visual Editor" at bounding box center [409, 67] width 80 height 19
click at [474, 81] on div "Visual Editor Execution" at bounding box center [442, 68] width 147 height 32
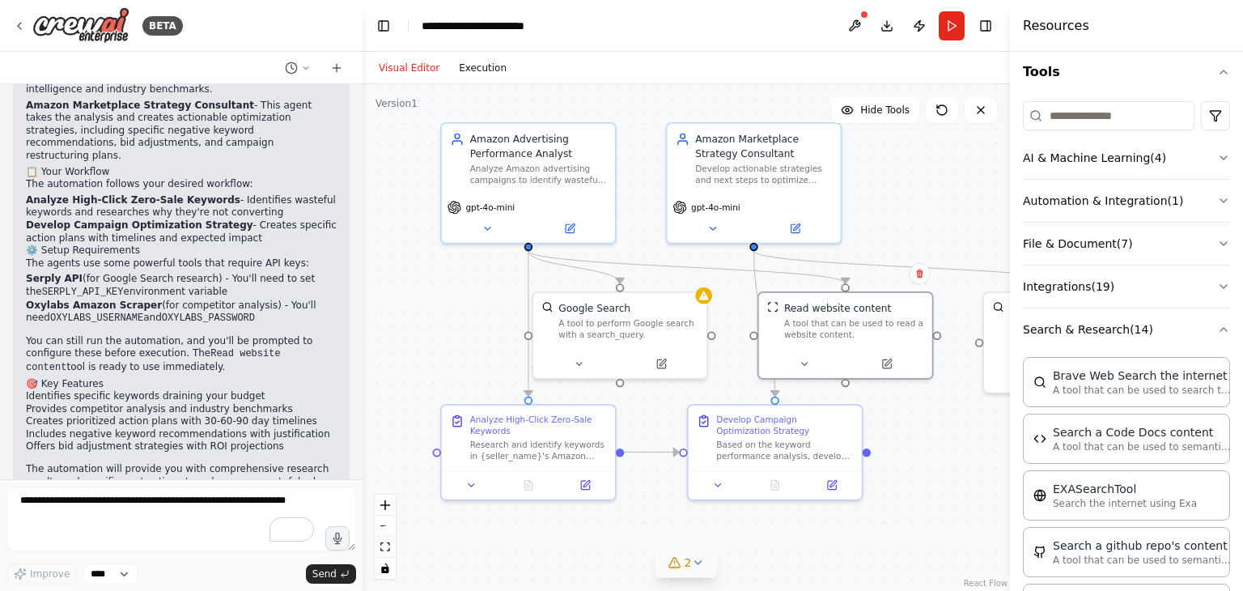
click at [474, 70] on button "Execution" at bounding box center [482, 67] width 67 height 19
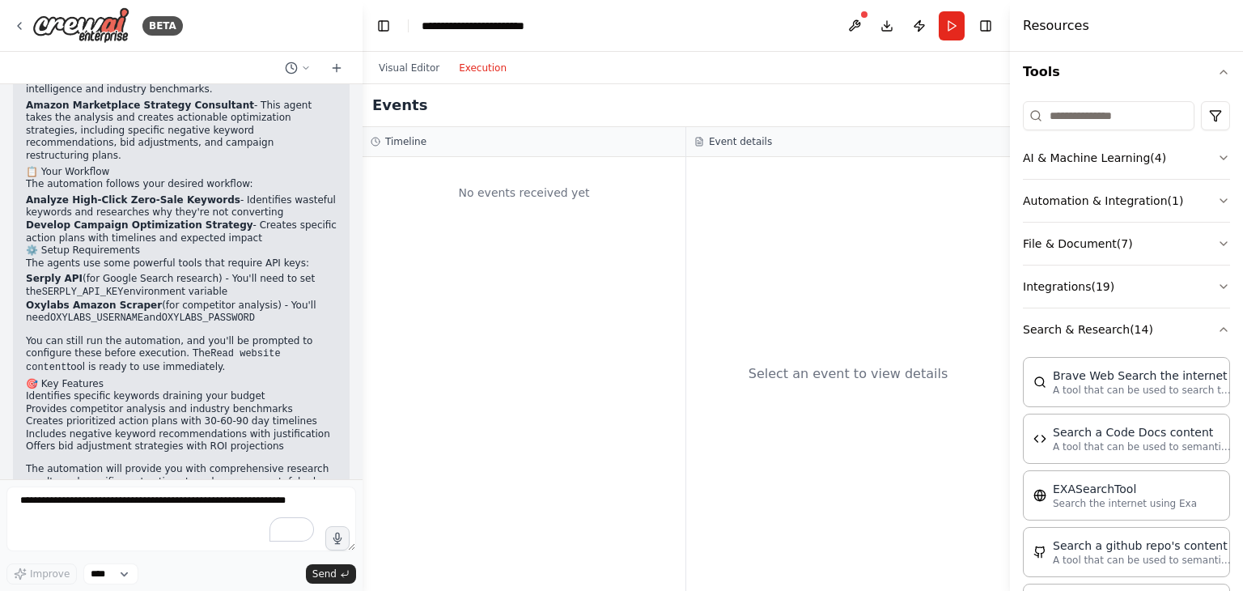
click at [402, 79] on div "Visual Editor Execution" at bounding box center [442, 68] width 147 height 32
drag, startPoint x: 411, startPoint y: 67, endPoint x: 428, endPoint y: 66, distance: 17.0
click at [411, 66] on button "Visual Editor" at bounding box center [409, 67] width 80 height 19
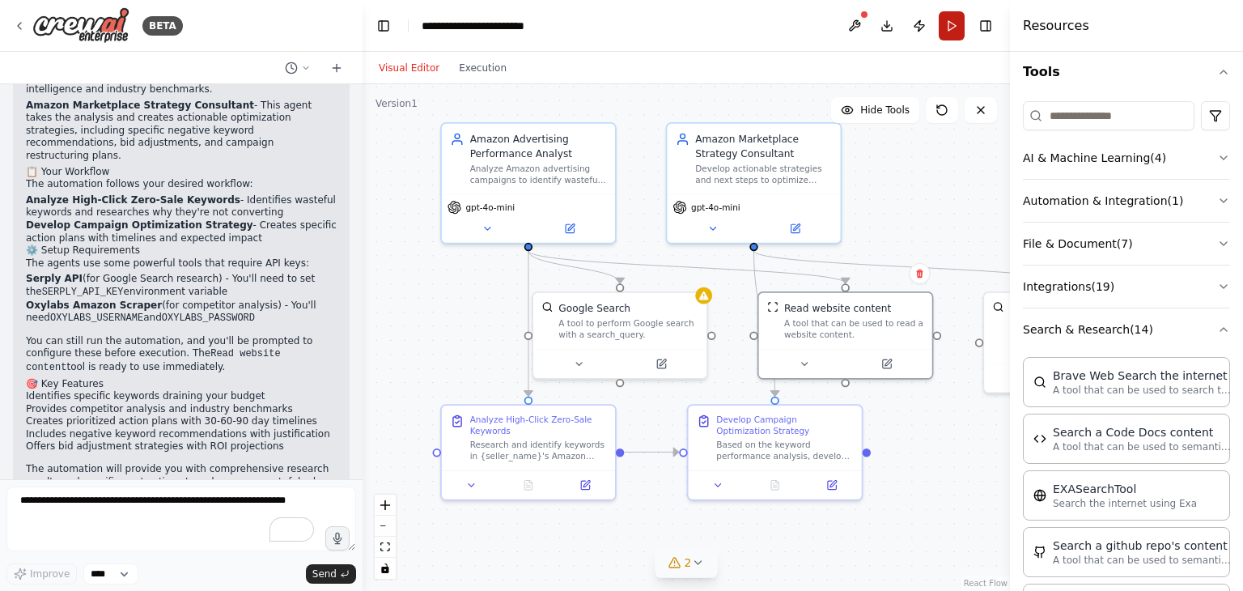
click at [952, 33] on button "Run" at bounding box center [952, 25] width 26 height 29
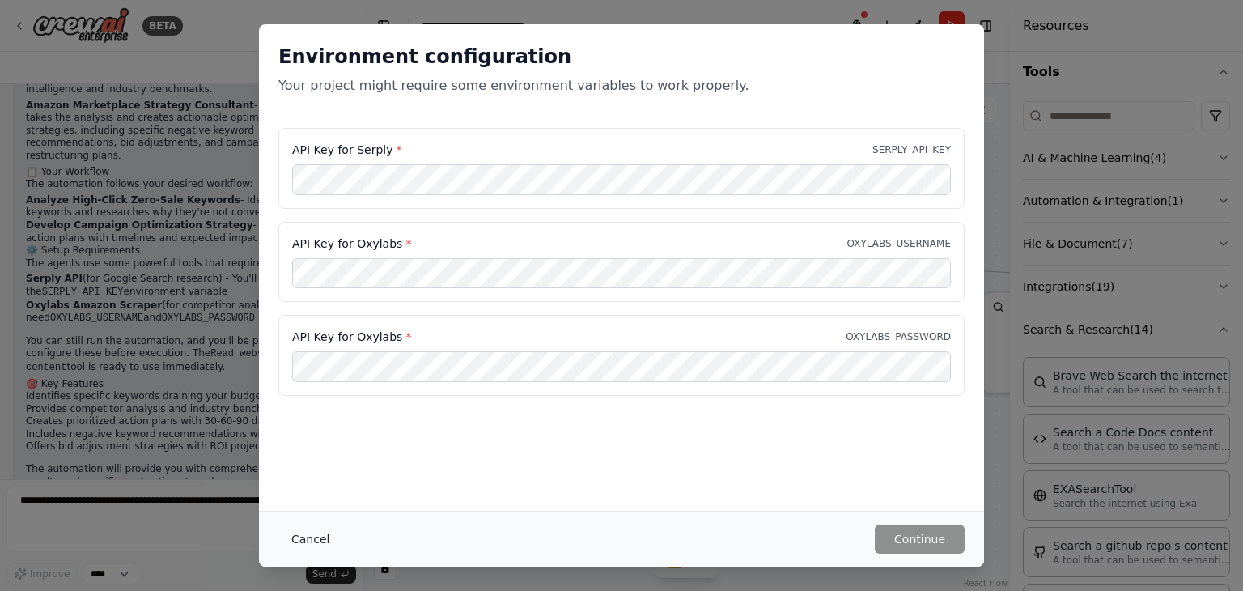
click at [312, 541] on button "Cancel" at bounding box center [310, 539] width 64 height 29
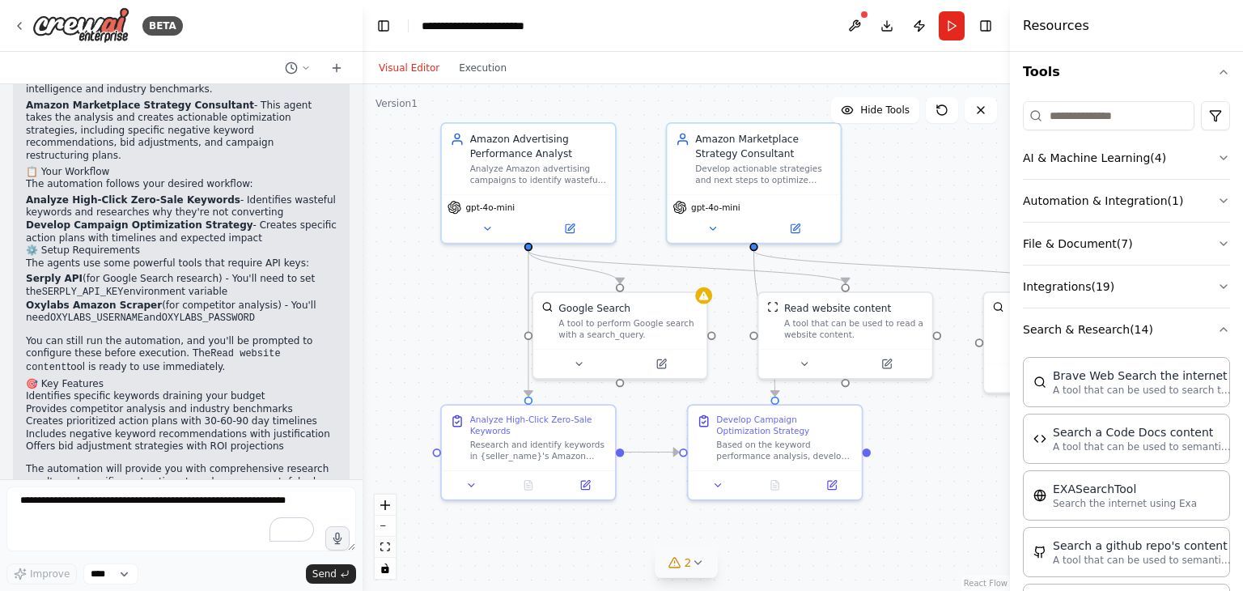
click at [670, 559] on icon at bounding box center [675, 562] width 13 height 13
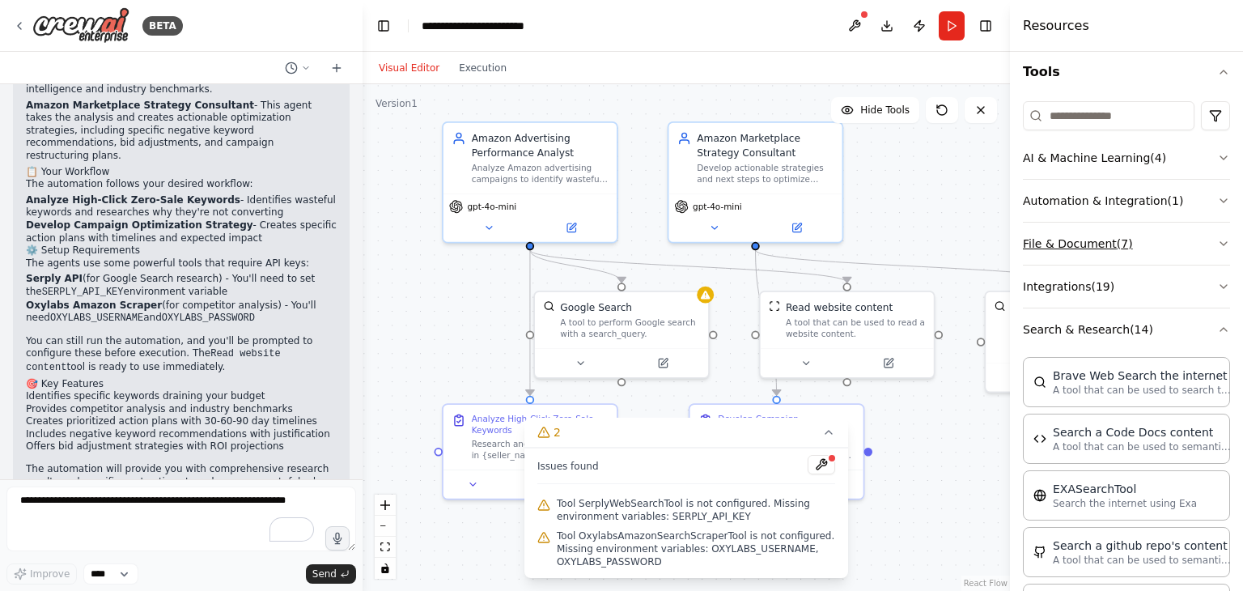
drag, startPoint x: 923, startPoint y: 497, endPoint x: 1054, endPoint y: 256, distance: 274.6
click at [928, 490] on div ".deletable-edge-delete-btn { width: 20px; height: 20px; border: 0px solid #ffff…" at bounding box center [687, 337] width 648 height 507
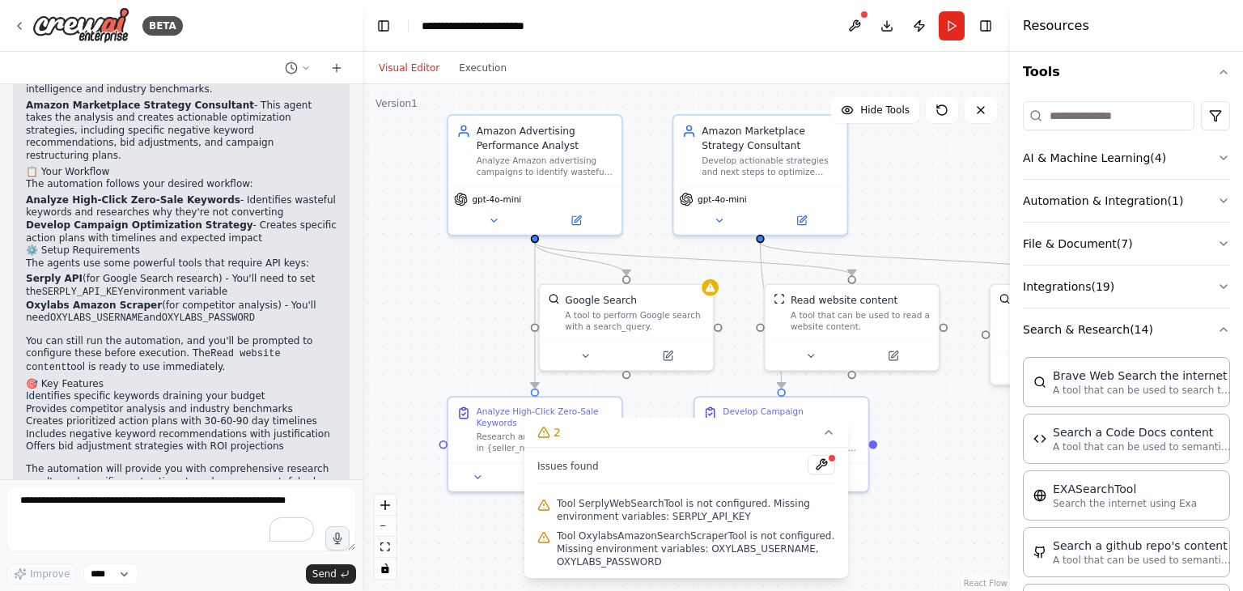
drag, startPoint x: 482, startPoint y: 334, endPoint x: 612, endPoint y: 210, distance: 179.8
click at [638, 264] on div ".deletable-edge-delete-btn { width: 20px; height: 20px; border: 0px solid #ffff…" at bounding box center [687, 337] width 648 height 507
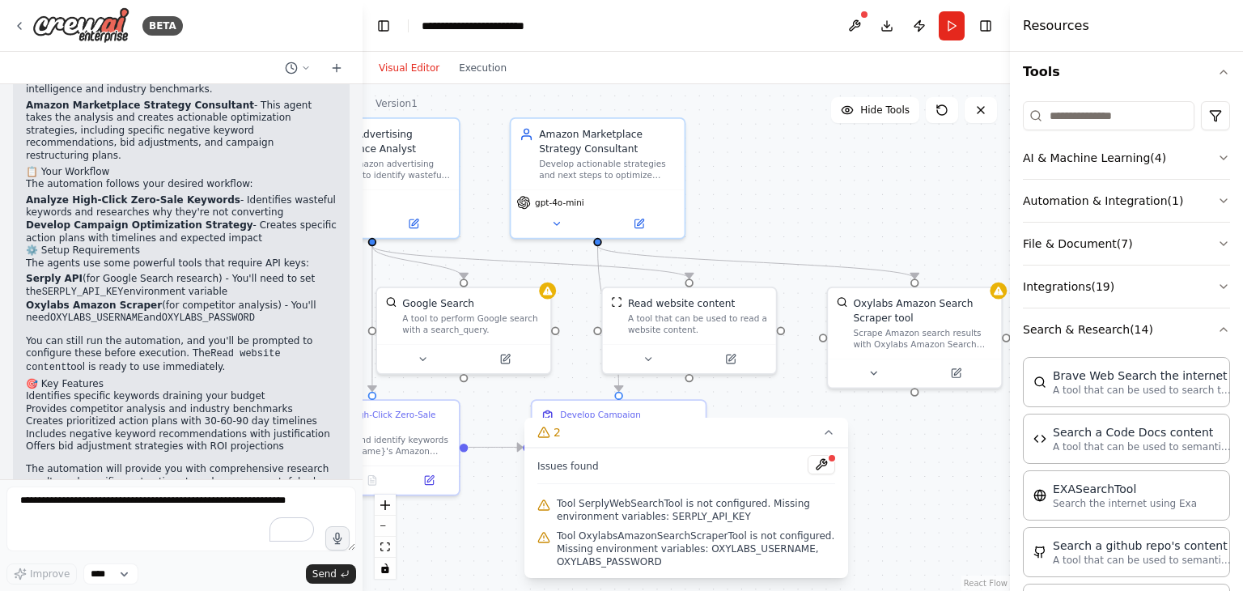
drag, startPoint x: 555, startPoint y: 267, endPoint x: 512, endPoint y: 287, distance: 47.8
click at [272, 295] on div "BETA I am looking to create an AI agent / employee who acts as a amazon marketp…" at bounding box center [621, 295] width 1243 height 591
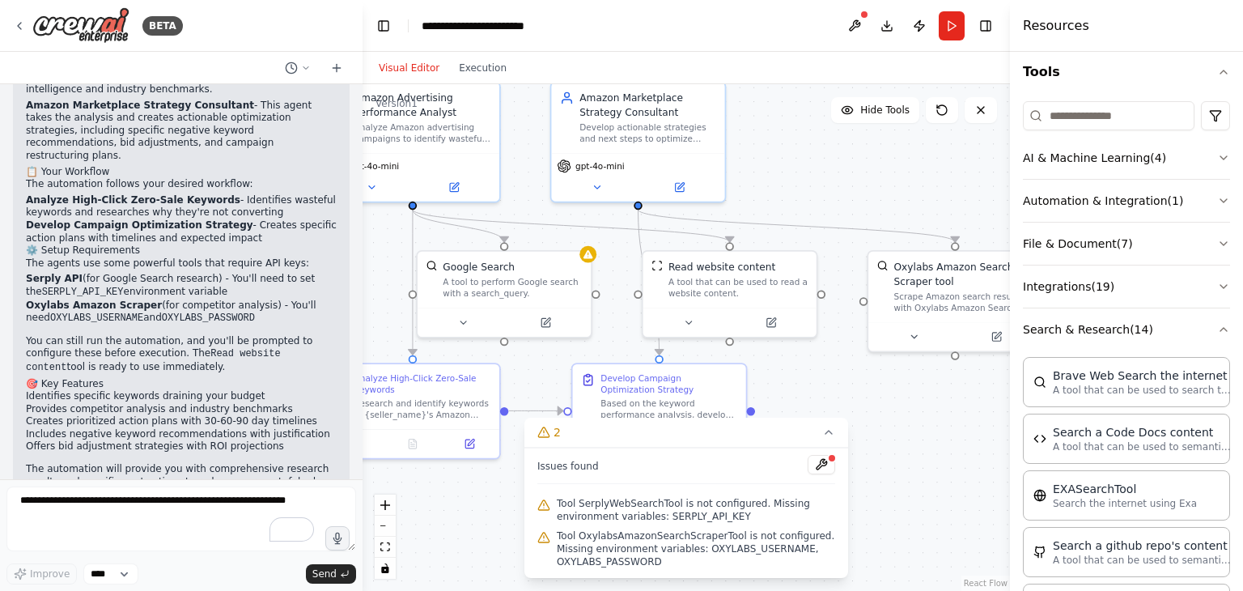
drag, startPoint x: 894, startPoint y: 203, endPoint x: 947, endPoint y: 177, distance: 59.4
click at [947, 177] on div ".deletable-edge-delete-btn { width: 20px; height: 20px; border: 0px solid #ffff…" at bounding box center [687, 337] width 648 height 507
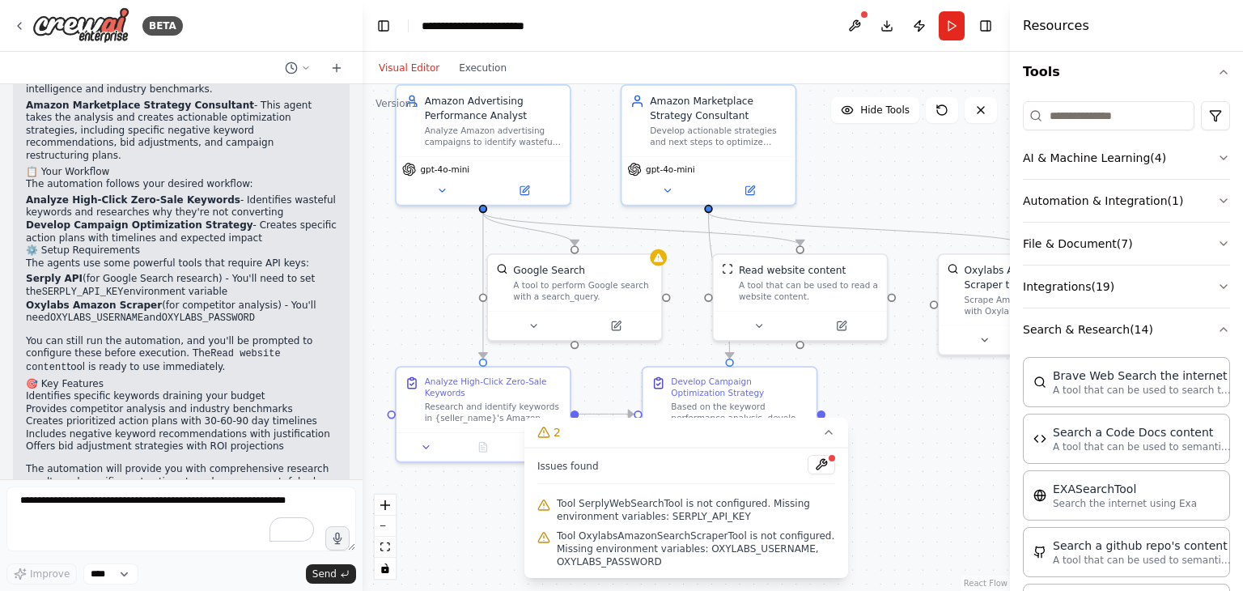
drag, startPoint x: 844, startPoint y: 175, endPoint x: 947, endPoint y: 192, distance: 104.2
click at [947, 192] on div ".deletable-edge-delete-btn { width: 20px; height: 20px; border: 0px solid #ffff…" at bounding box center [687, 337] width 648 height 507
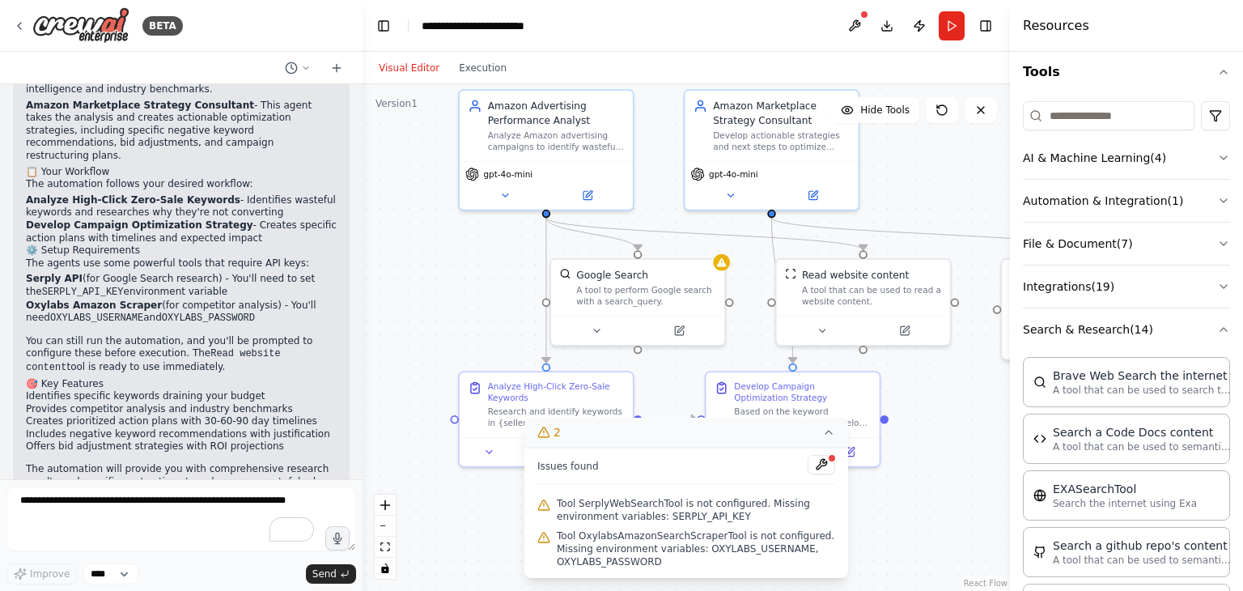
click at [826, 438] on icon at bounding box center [829, 432] width 13 height 13
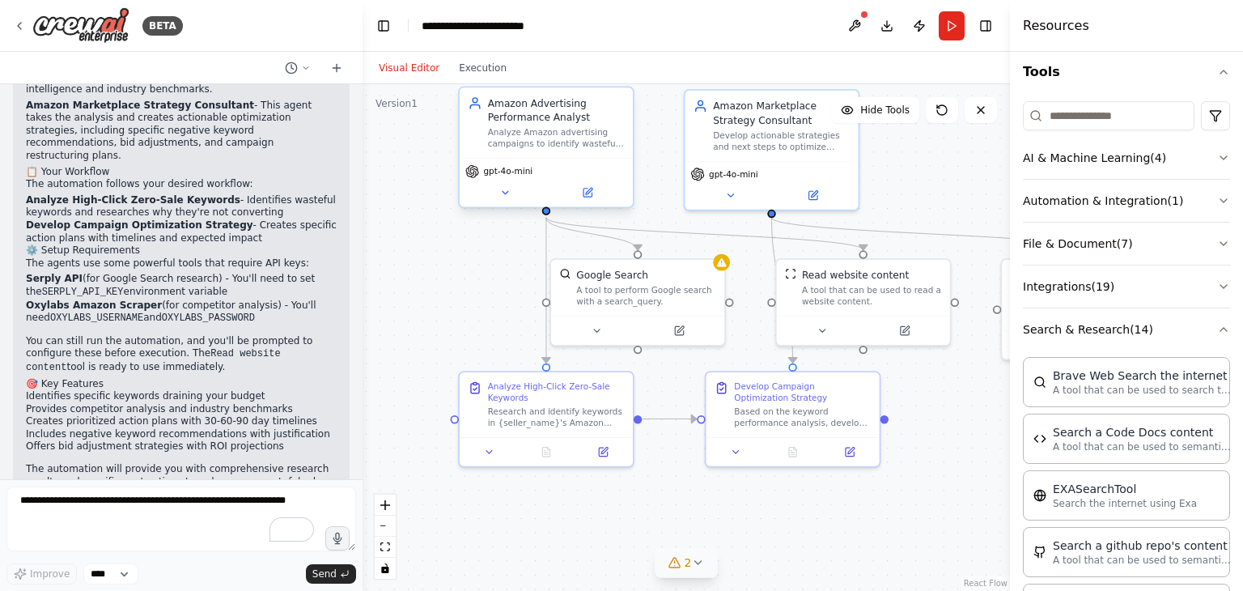
click at [625, 127] on div "Amazon Advertising Performance Analyst Analyze Amazon advertising campaigns to …" at bounding box center [546, 122] width 173 height 70
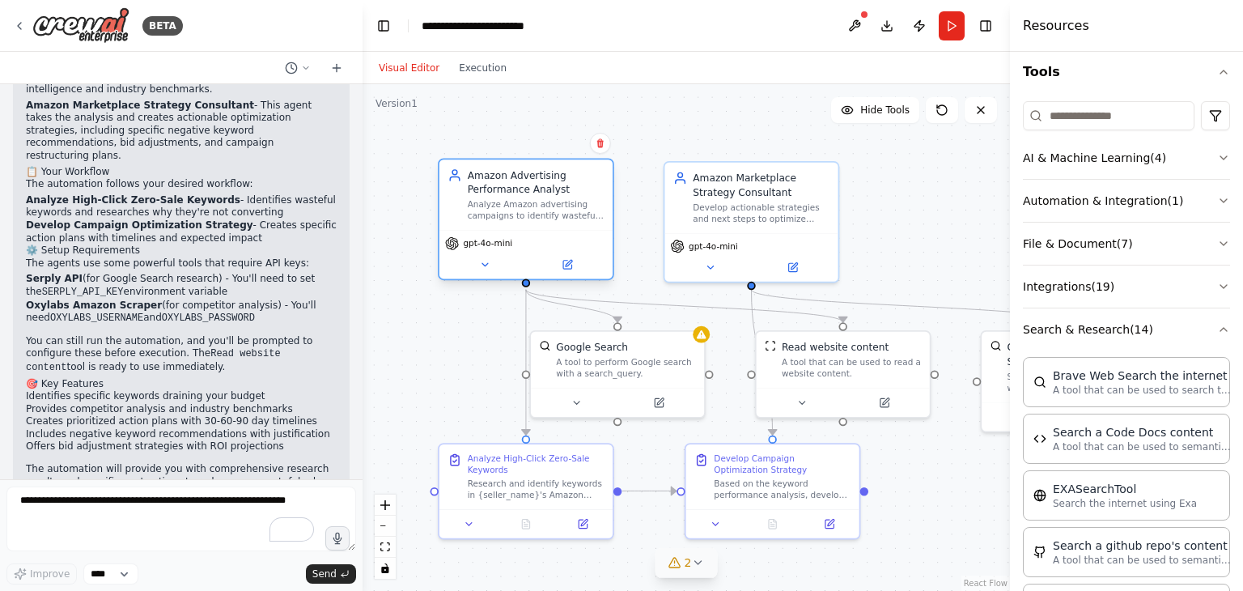
drag, startPoint x: 657, startPoint y: 130, endPoint x: 512, endPoint y: 223, distance: 172.9
click at [637, 203] on div ".deletable-edge-delete-btn { width: 20px; height: 20px; border: 0px solid #ffff…" at bounding box center [687, 337] width 648 height 507
click at [471, 68] on button "Execution" at bounding box center [482, 67] width 67 height 19
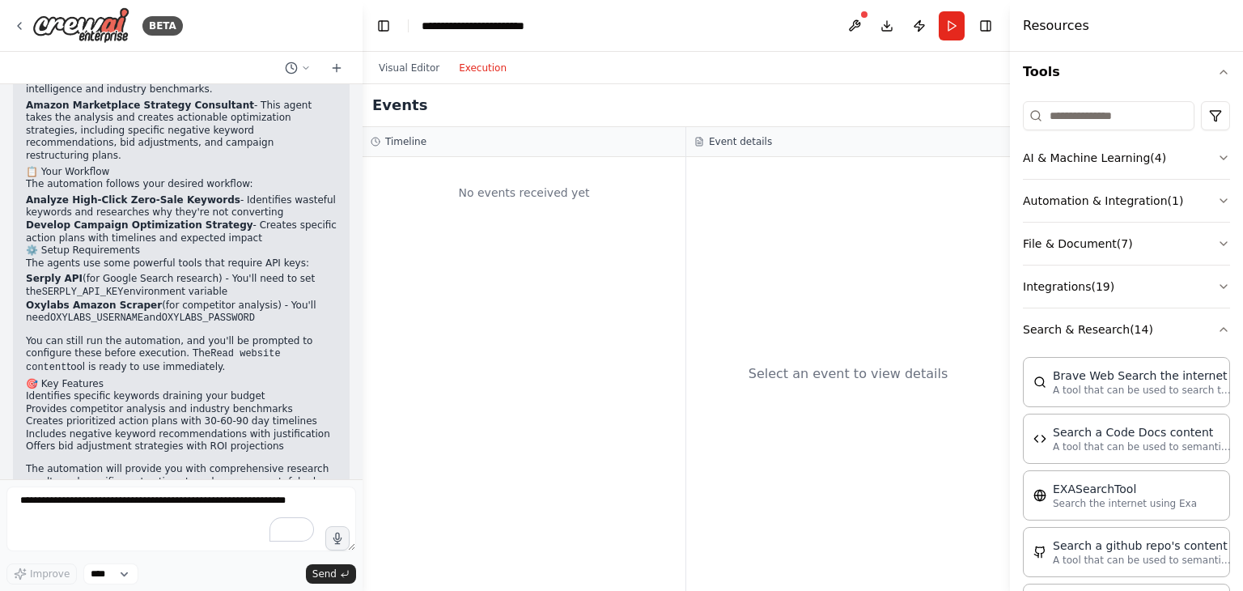
click at [476, 71] on button "Execution" at bounding box center [482, 67] width 67 height 19
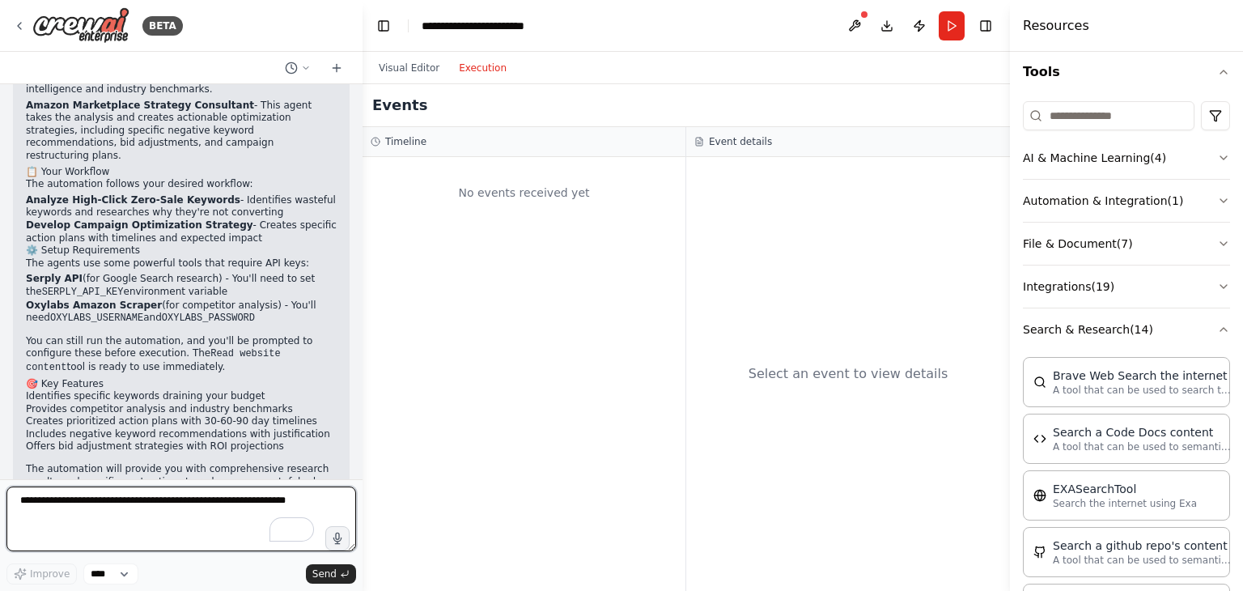
click at [113, 498] on textarea "To enrich screen reader interactions, please activate Accessibility in Grammarl…" at bounding box center [181, 519] width 350 height 65
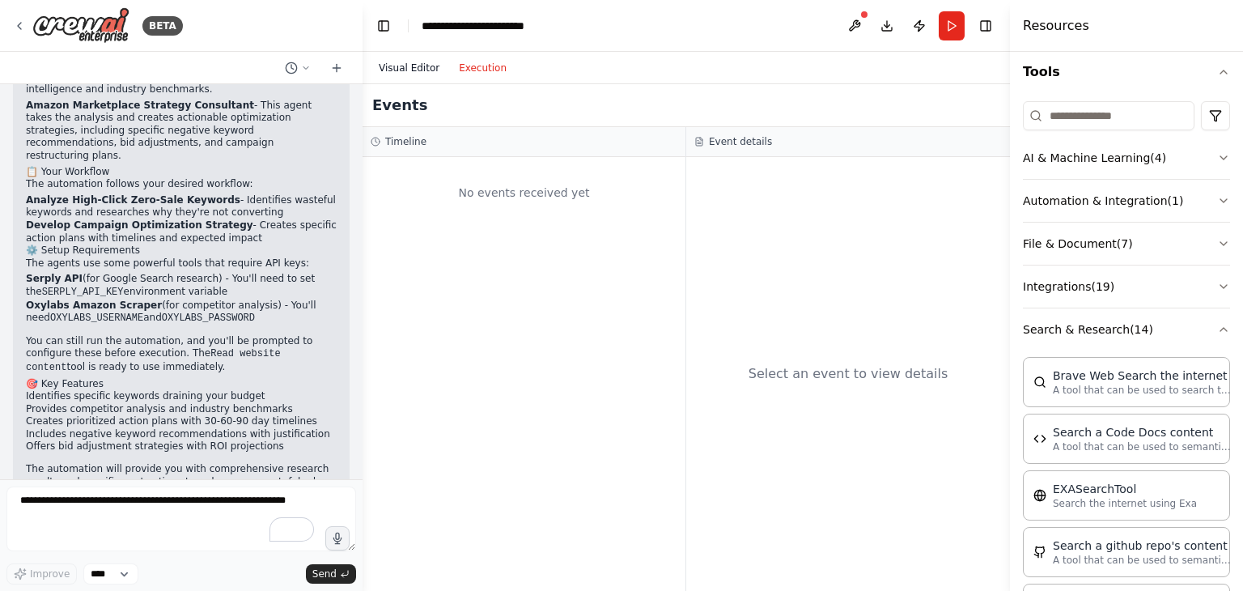
drag, startPoint x: 385, startPoint y: 76, endPoint x: 410, endPoint y: 70, distance: 24.9
click at [410, 70] on button "Visual Editor" at bounding box center [409, 67] width 80 height 19
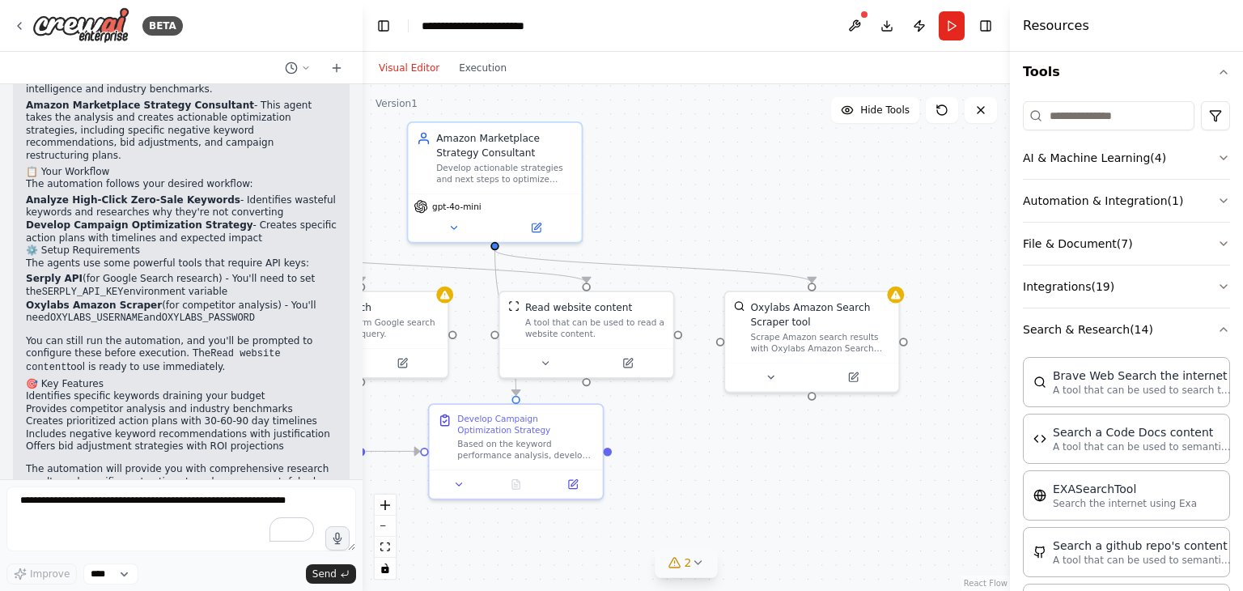
drag, startPoint x: 981, startPoint y: 252, endPoint x: 643, endPoint y: 215, distance: 340.4
click at [643, 215] on div ".deletable-edge-delete-btn { width: 20px; height: 20px; border: 0px solid #ffff…" at bounding box center [687, 337] width 648 height 507
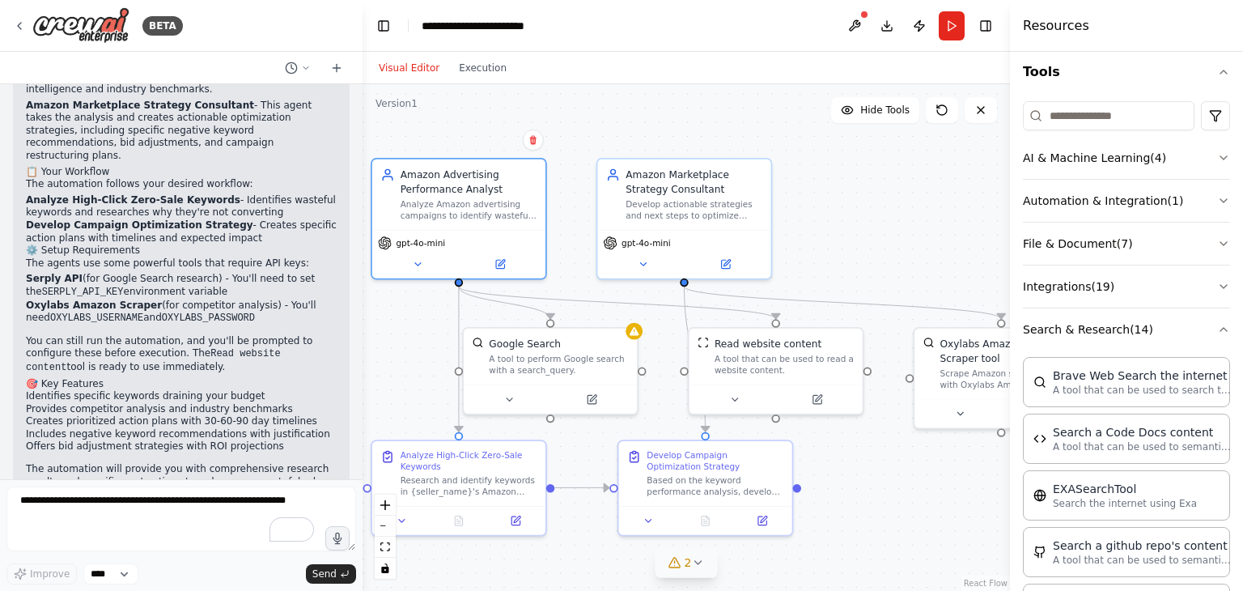
drag, startPoint x: 629, startPoint y: 204, endPoint x: 902, endPoint y: 237, distance: 274.8
click at [902, 237] on div ".deletable-edge-delete-btn { width: 20px; height: 20px; border: 0px solid #ffff…" at bounding box center [687, 337] width 648 height 507
click at [473, 67] on button "Execution" at bounding box center [482, 67] width 67 height 19
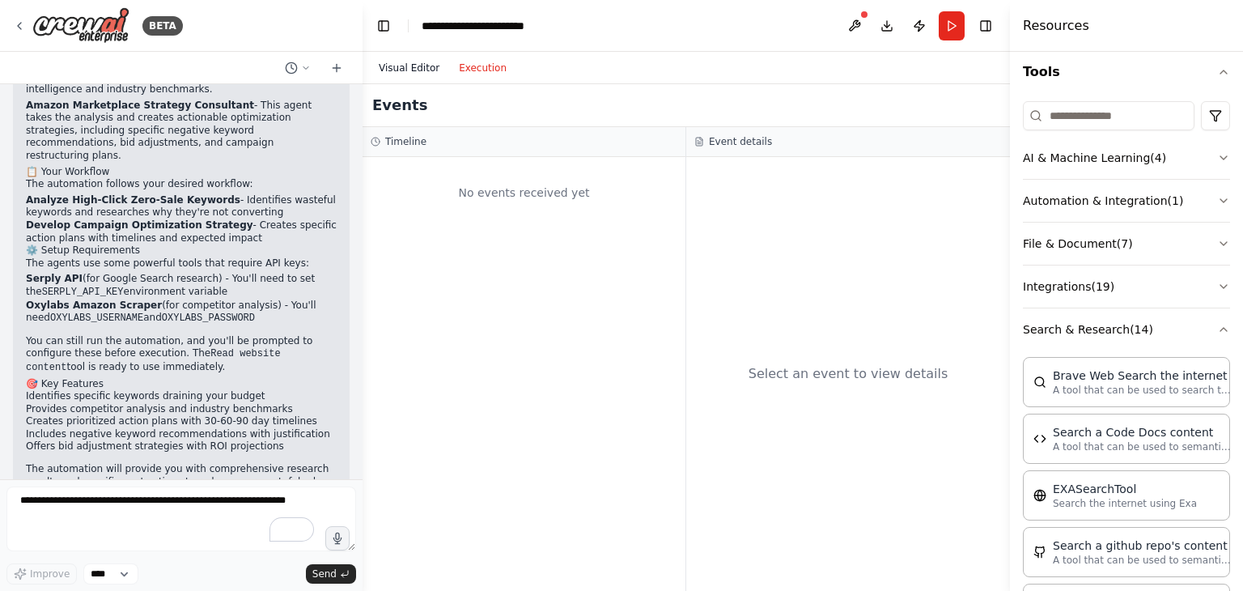
click at [393, 67] on button "Visual Editor" at bounding box center [409, 67] width 80 height 19
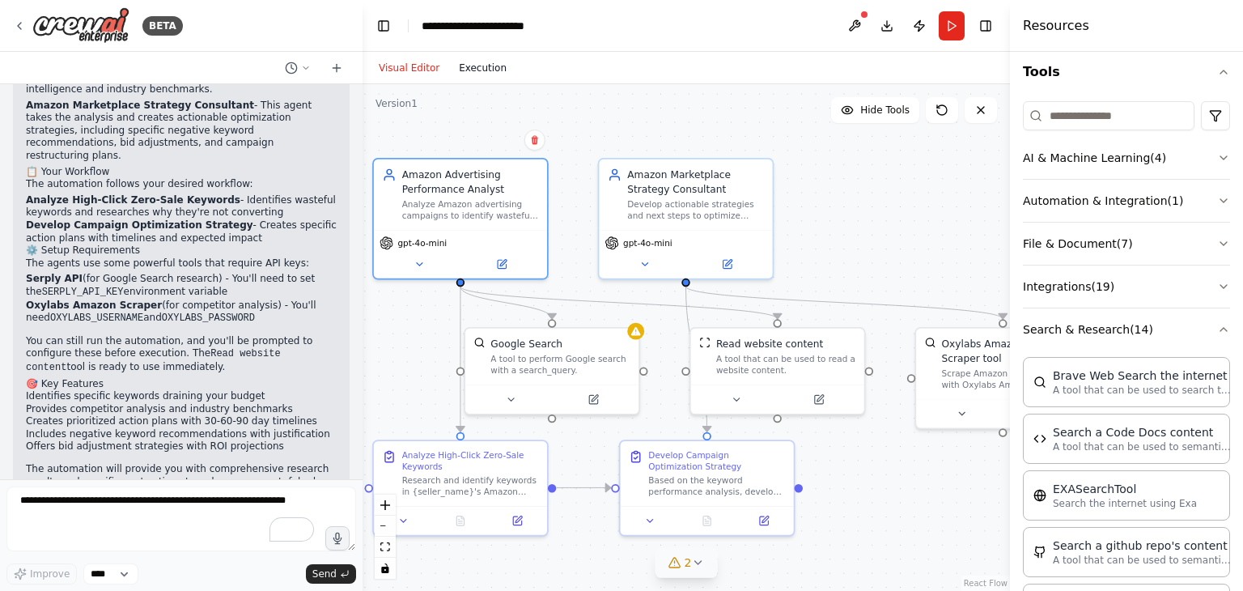
click at [490, 58] on button "Execution" at bounding box center [482, 67] width 67 height 19
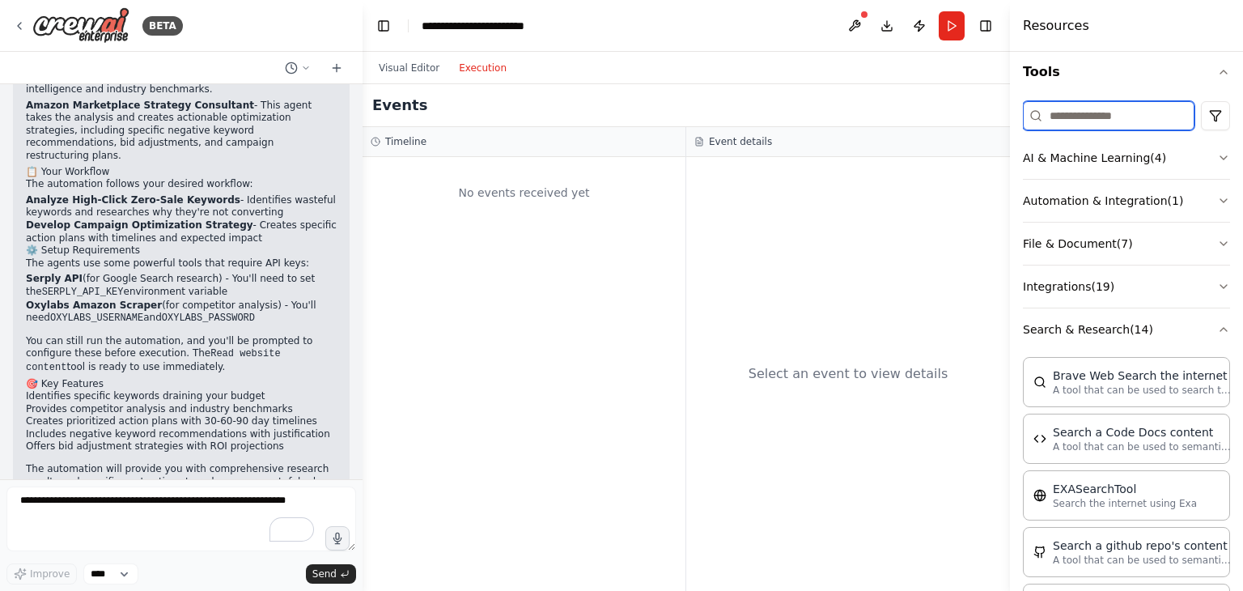
click at [1085, 108] on input at bounding box center [1109, 115] width 172 height 29
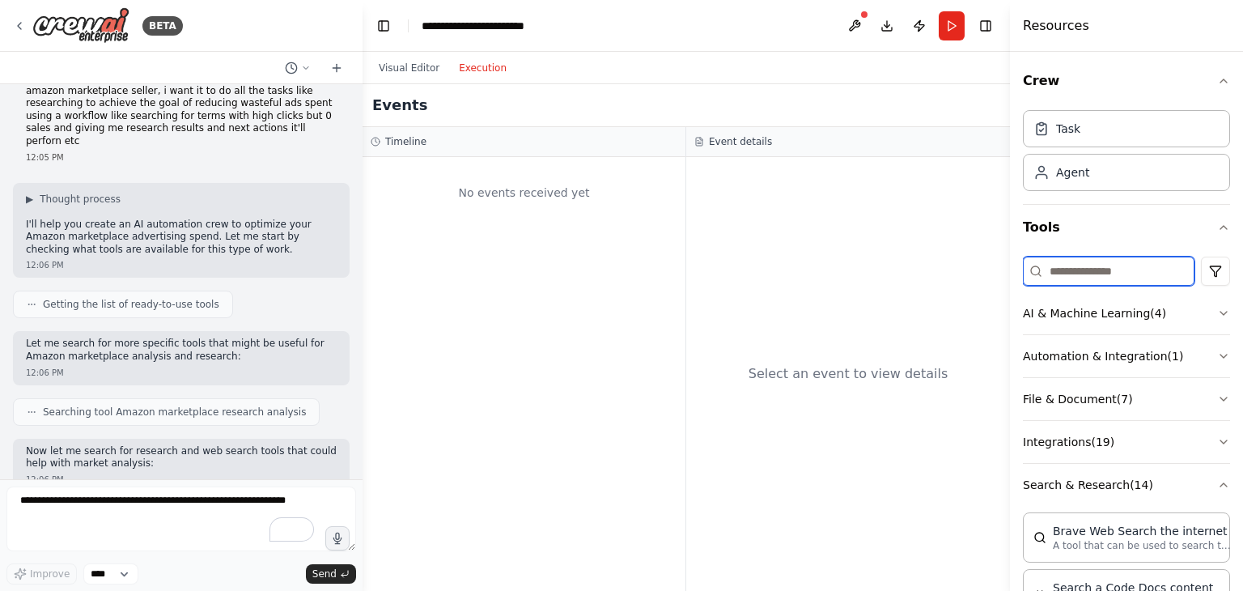
scroll to position [0, 0]
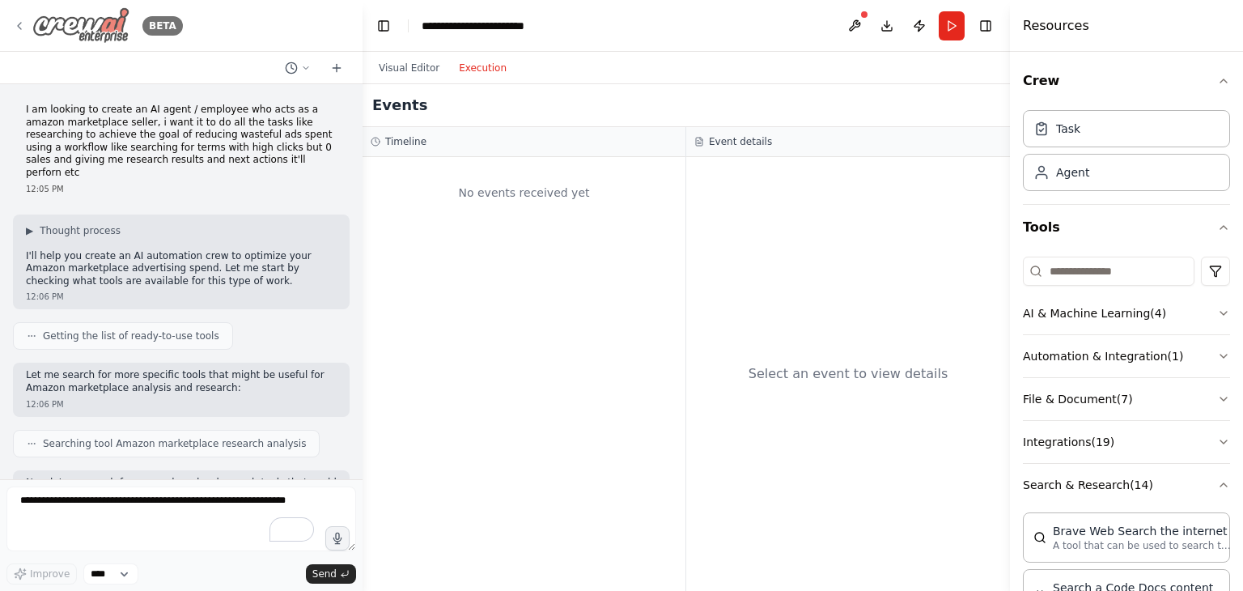
click at [15, 36] on div "BETA" at bounding box center [98, 25] width 170 height 36
click at [15, 29] on icon at bounding box center [19, 25] width 13 height 13
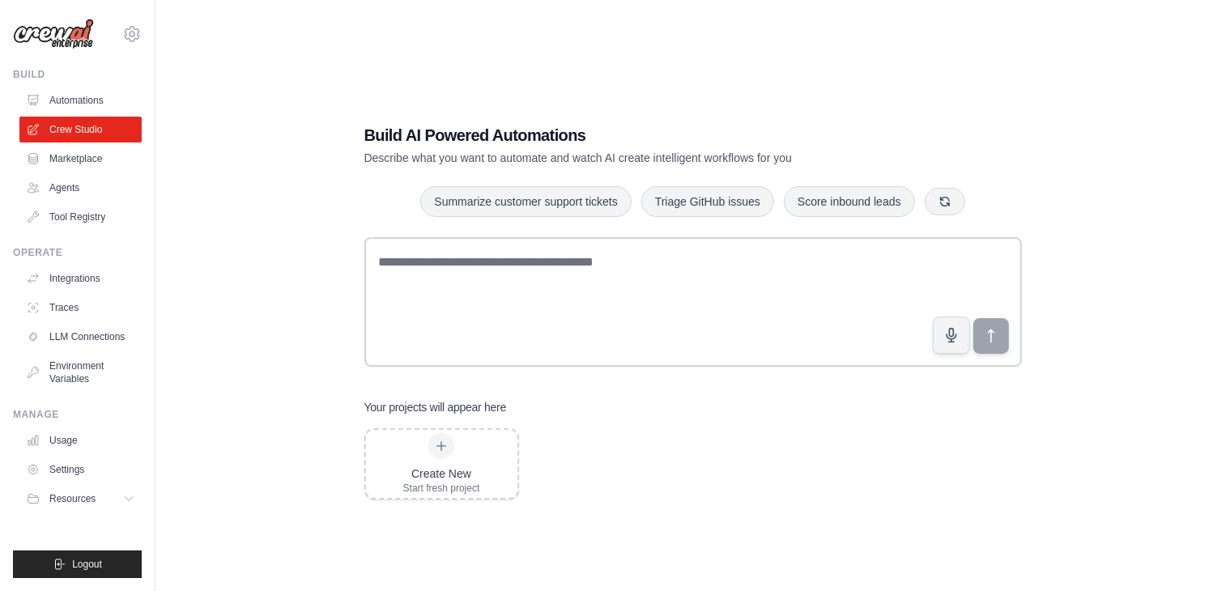
click at [440, 447] on icon at bounding box center [441, 446] width 9 height 9
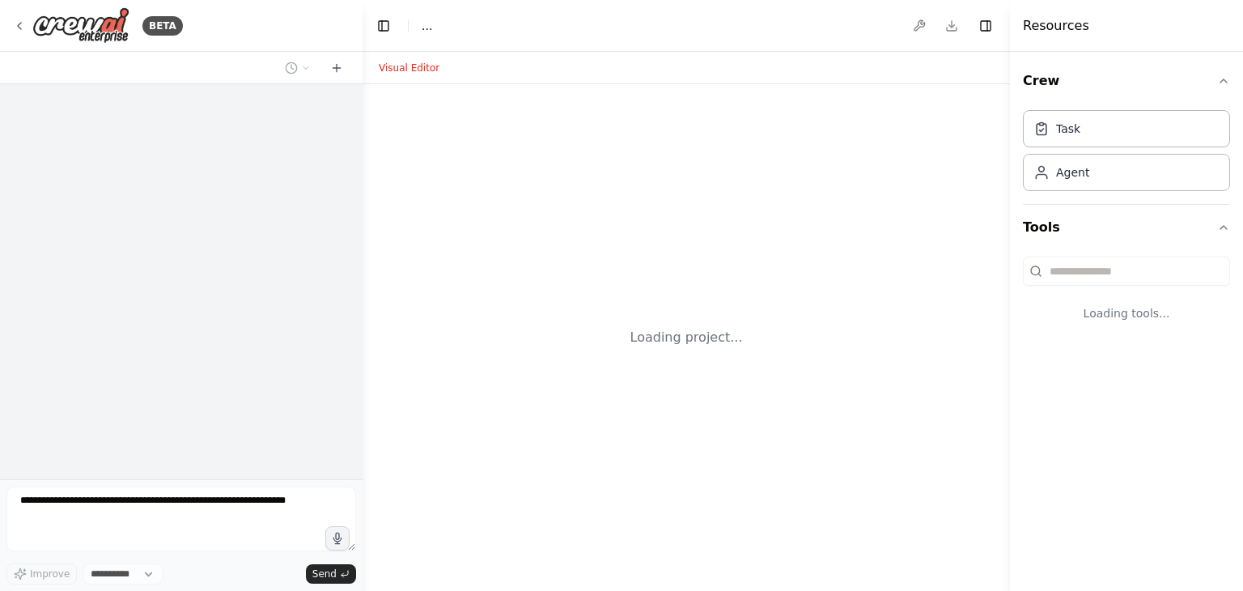
select select "****"
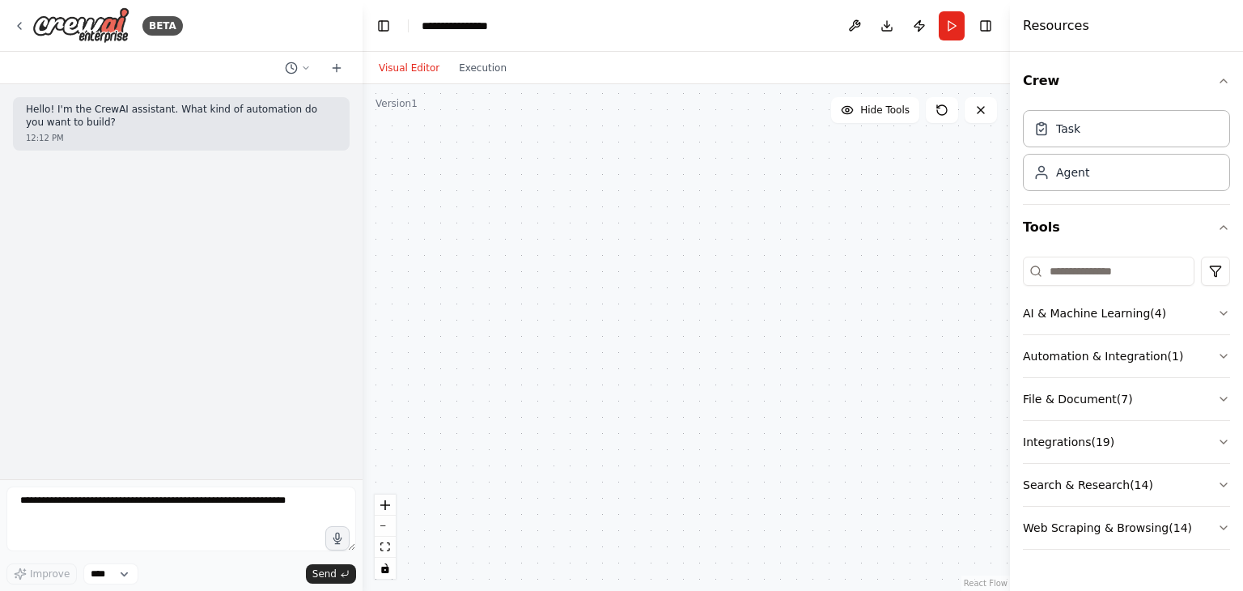
drag, startPoint x: 474, startPoint y: 262, endPoint x: 772, endPoint y: 141, distance: 322.5
click at [783, 210] on div at bounding box center [687, 337] width 648 height 507
click at [641, 200] on div at bounding box center [687, 337] width 648 height 507
click at [397, 71] on button "Visual Editor" at bounding box center [409, 67] width 80 height 19
click at [472, 66] on button "Execution" at bounding box center [482, 67] width 67 height 19
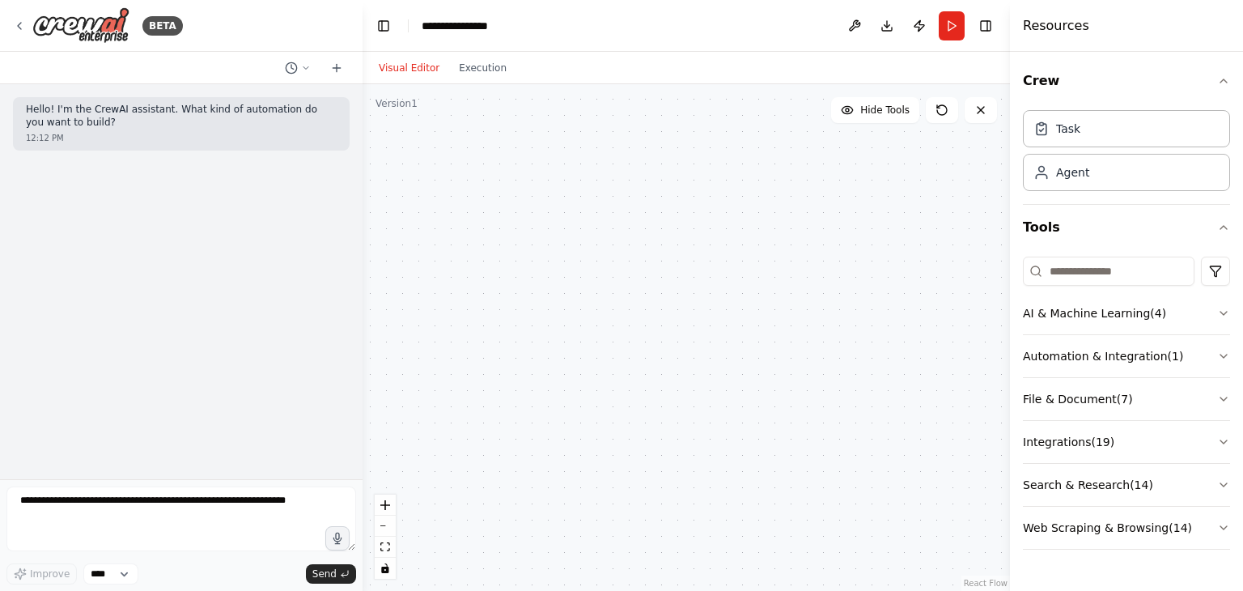
click at [411, 65] on button "Visual Editor" at bounding box center [409, 67] width 80 height 19
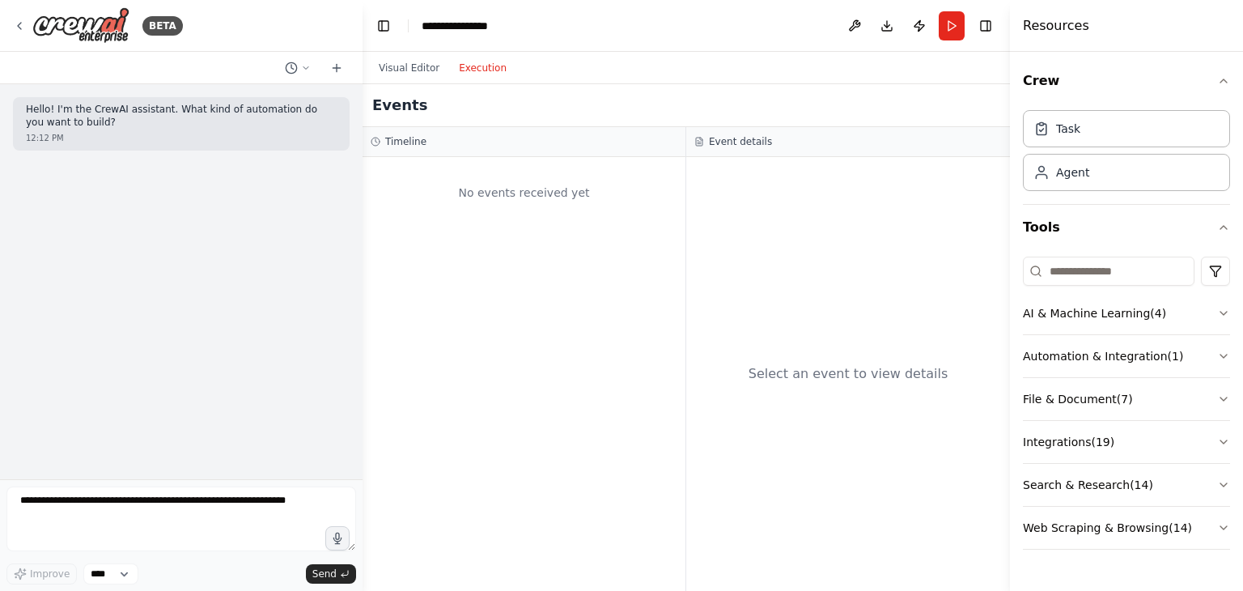
click at [476, 66] on button "Execution" at bounding box center [482, 67] width 67 height 19
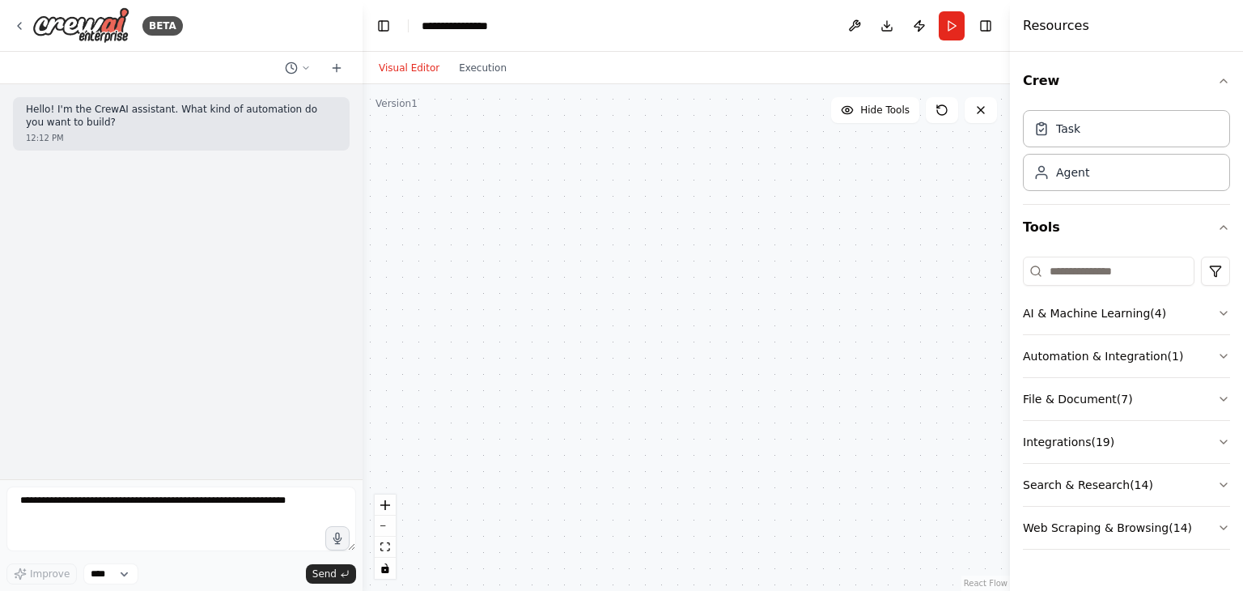
click at [419, 73] on button "Visual Editor" at bounding box center [409, 67] width 80 height 19
click at [13, 25] on icon at bounding box center [19, 25] width 13 height 13
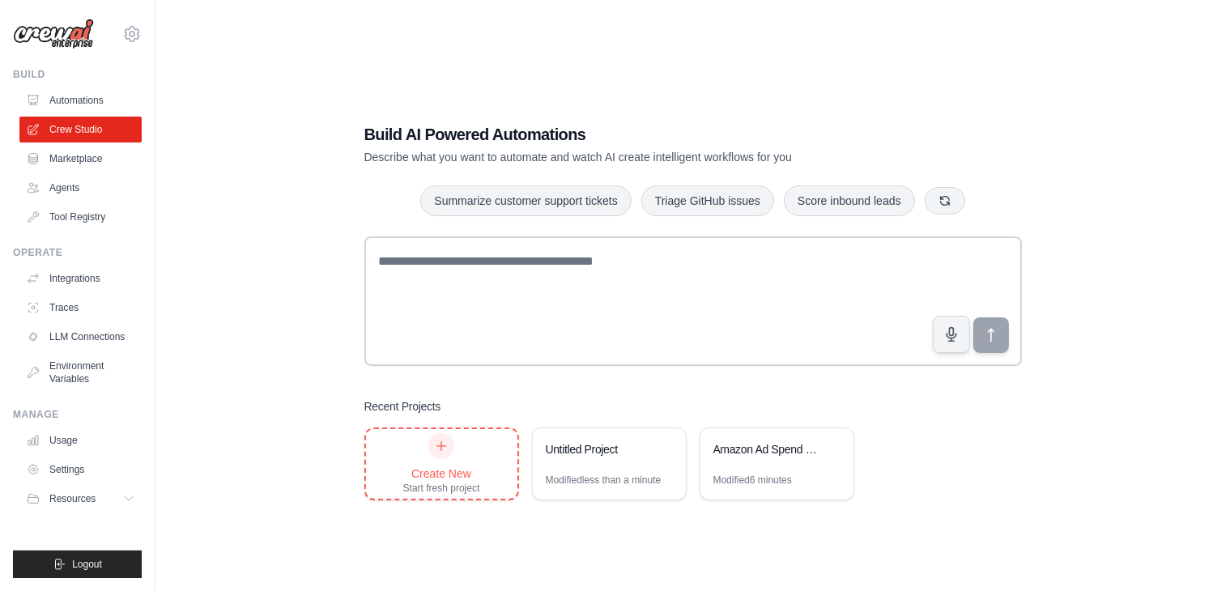
click at [436, 466] on div "Create New" at bounding box center [441, 473] width 77 height 16
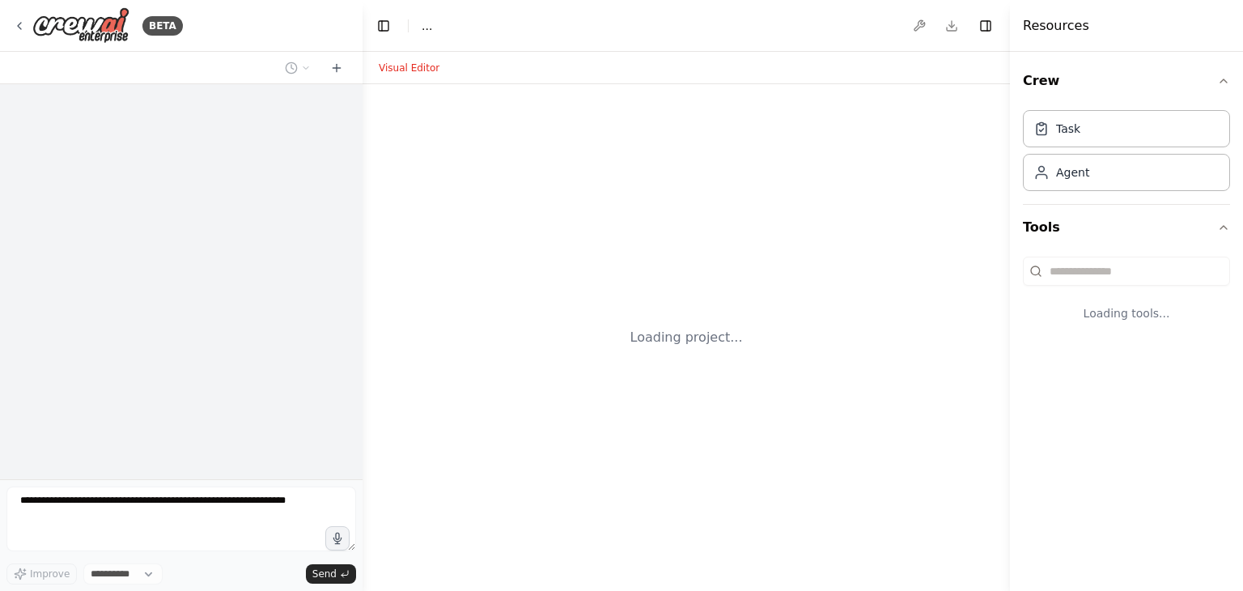
select select "****"
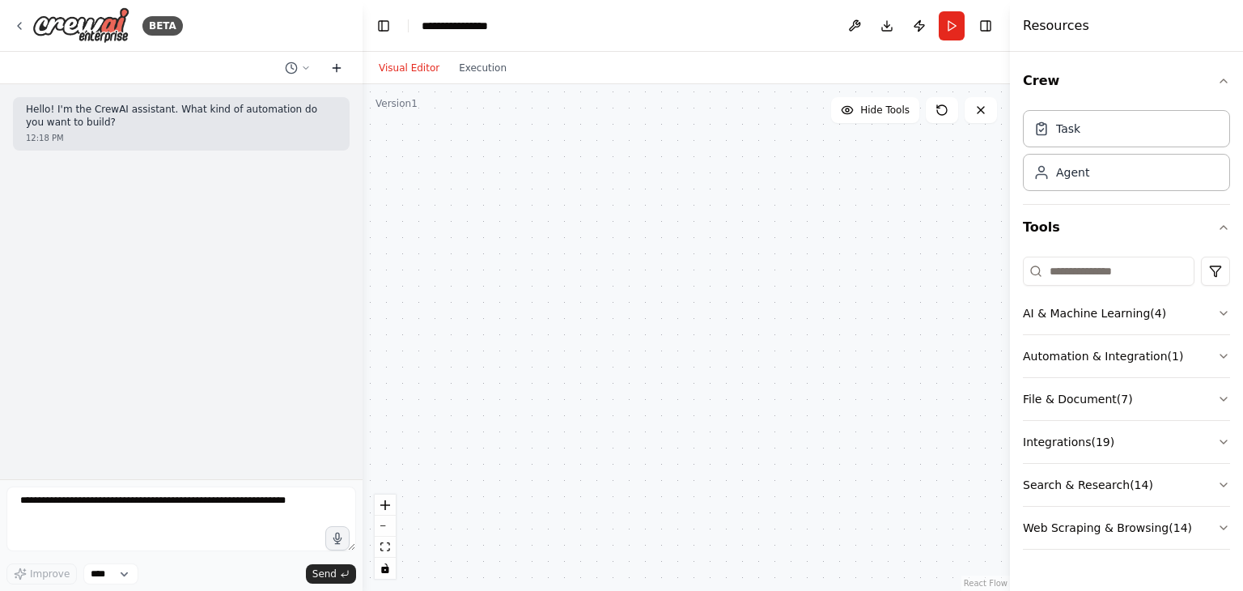
click at [330, 63] on icon at bounding box center [336, 68] width 13 height 13
click at [307, 67] on icon at bounding box center [306, 67] width 5 height 2
click at [321, 69] on div at bounding box center [181, 295] width 363 height 591
click at [331, 69] on icon at bounding box center [336, 68] width 13 height 13
click at [16, 21] on icon at bounding box center [19, 25] width 13 height 13
